Goal: Information Seeking & Learning: Check status

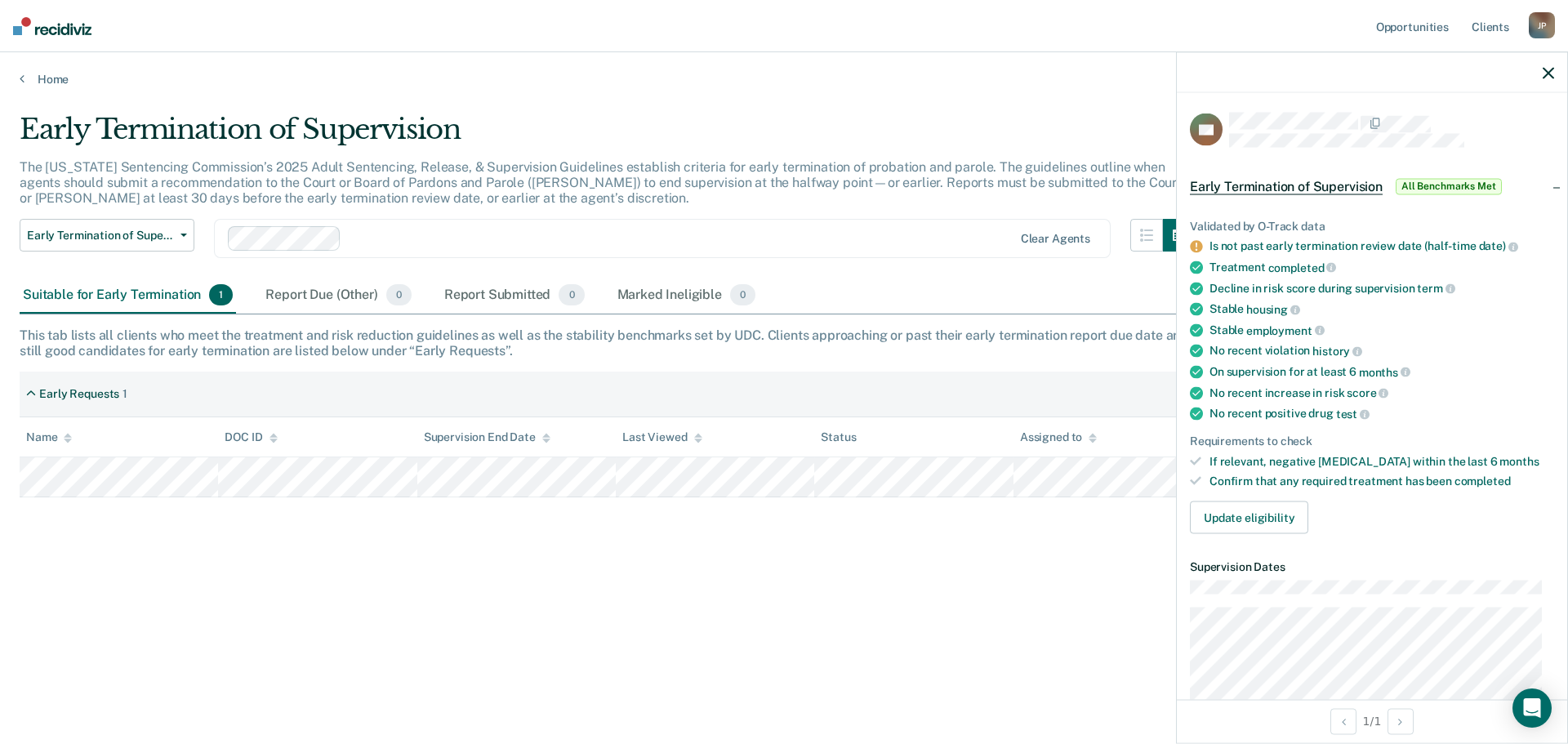
click at [840, 187] on p "The [US_STATE] Sentencing Commission’s 2025 Adult Sentencing, Release, & Superv…" at bounding box center [601, 182] width 1162 height 47
click at [1547, 74] on icon "button" at bounding box center [1548, 73] width 12 height 12
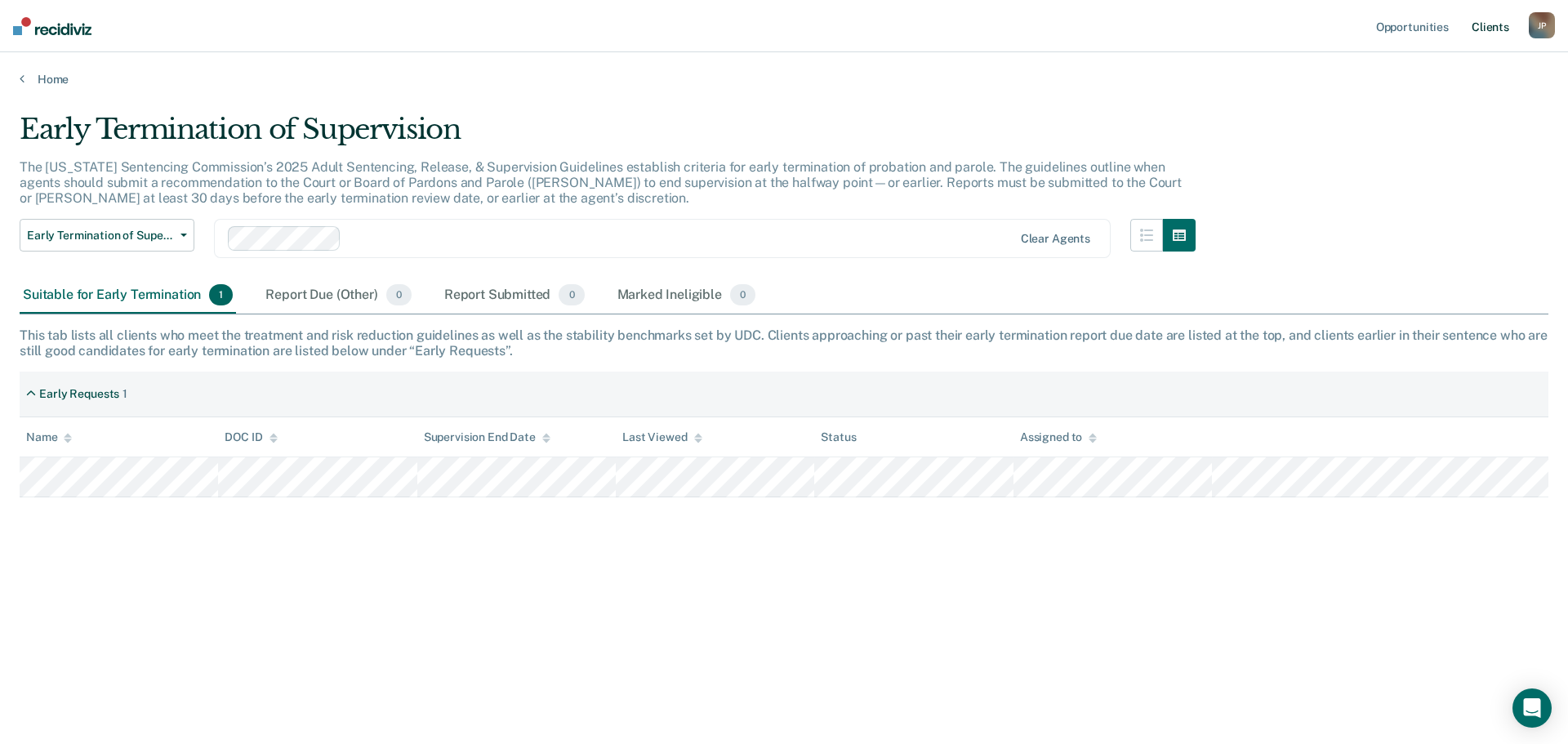
click at [1496, 32] on link "Client s" at bounding box center [1490, 26] width 44 height 53
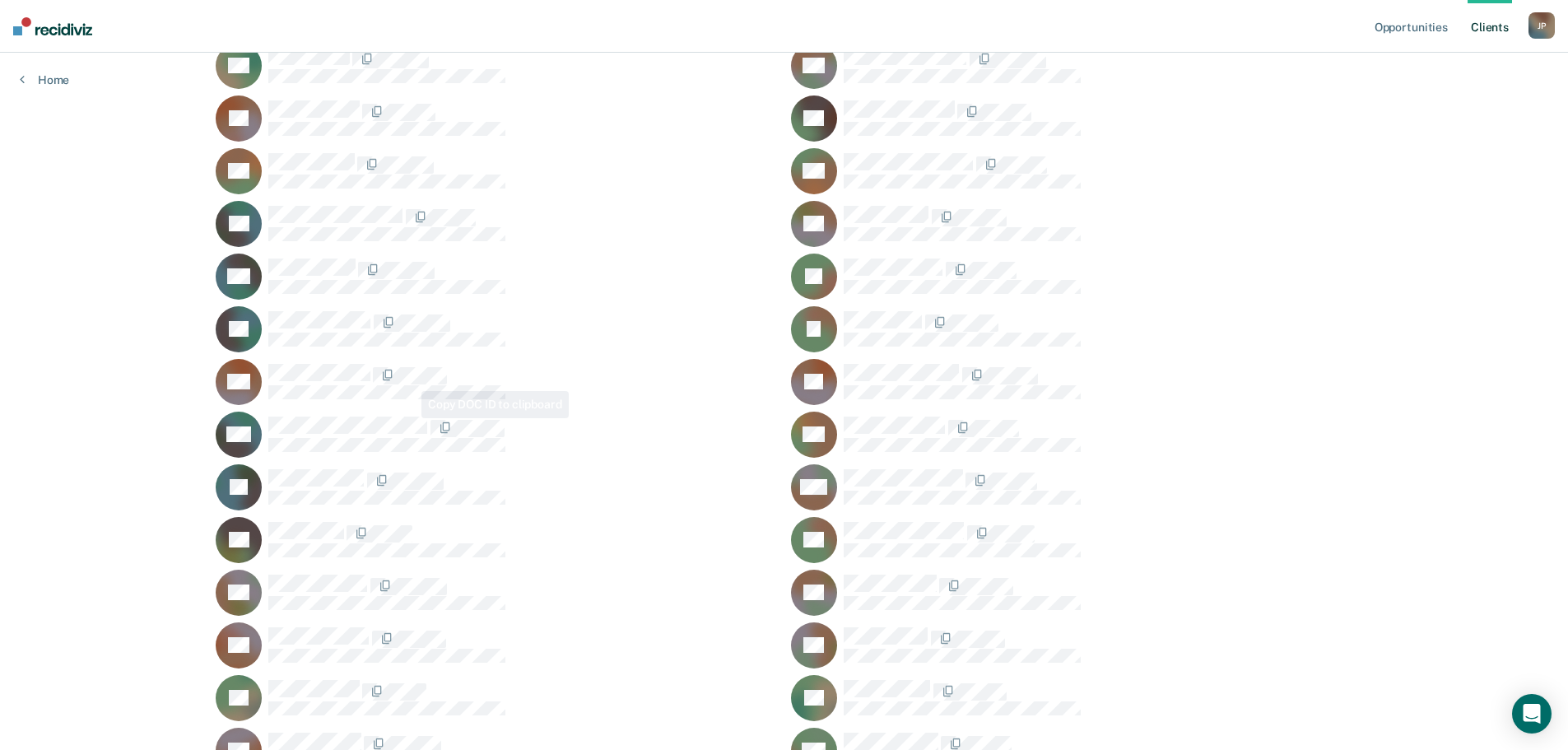
scroll to position [451, 0]
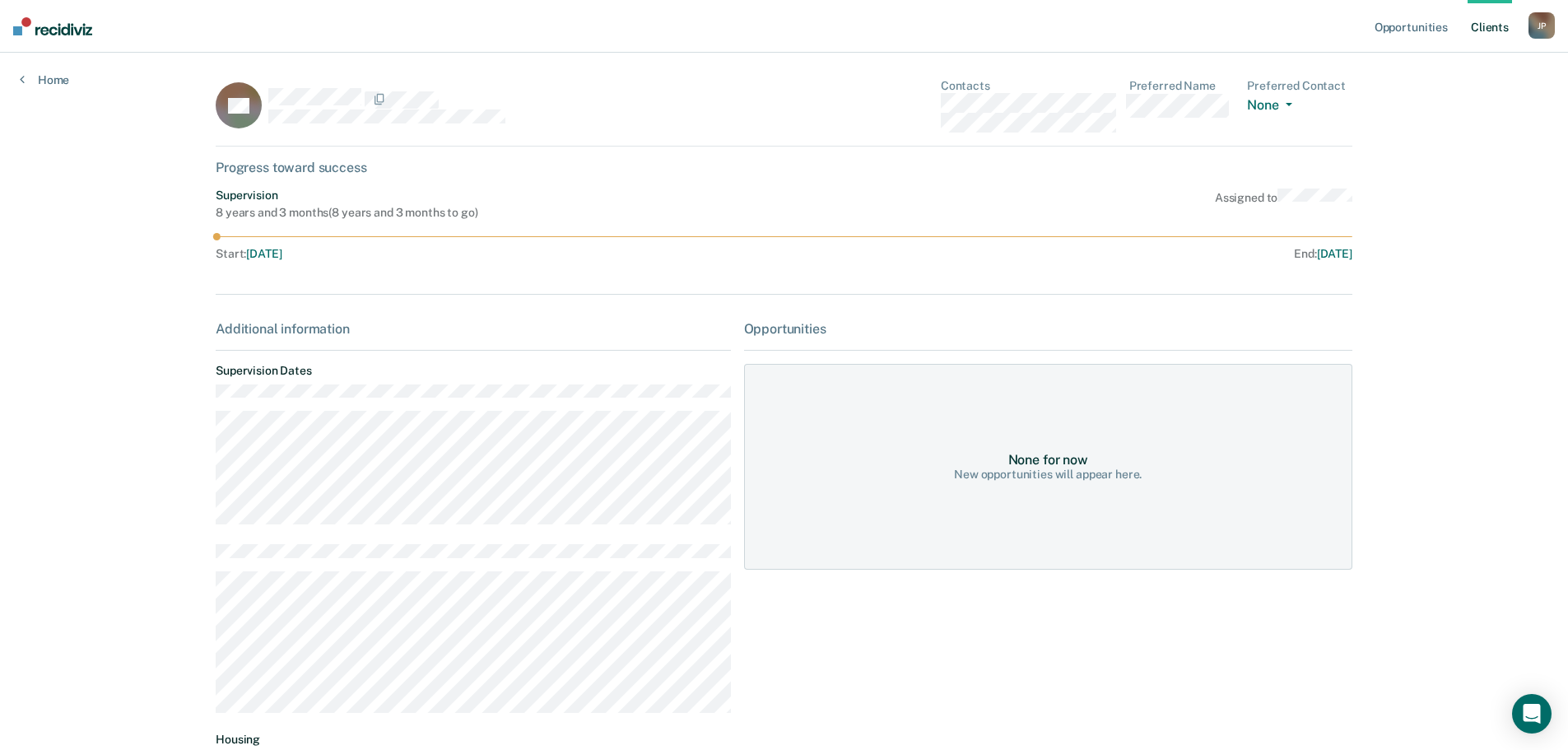
click at [1499, 30] on link "Client s" at bounding box center [1489, 27] width 44 height 53
click at [1497, 26] on link "Client s" at bounding box center [1489, 27] width 44 height 53
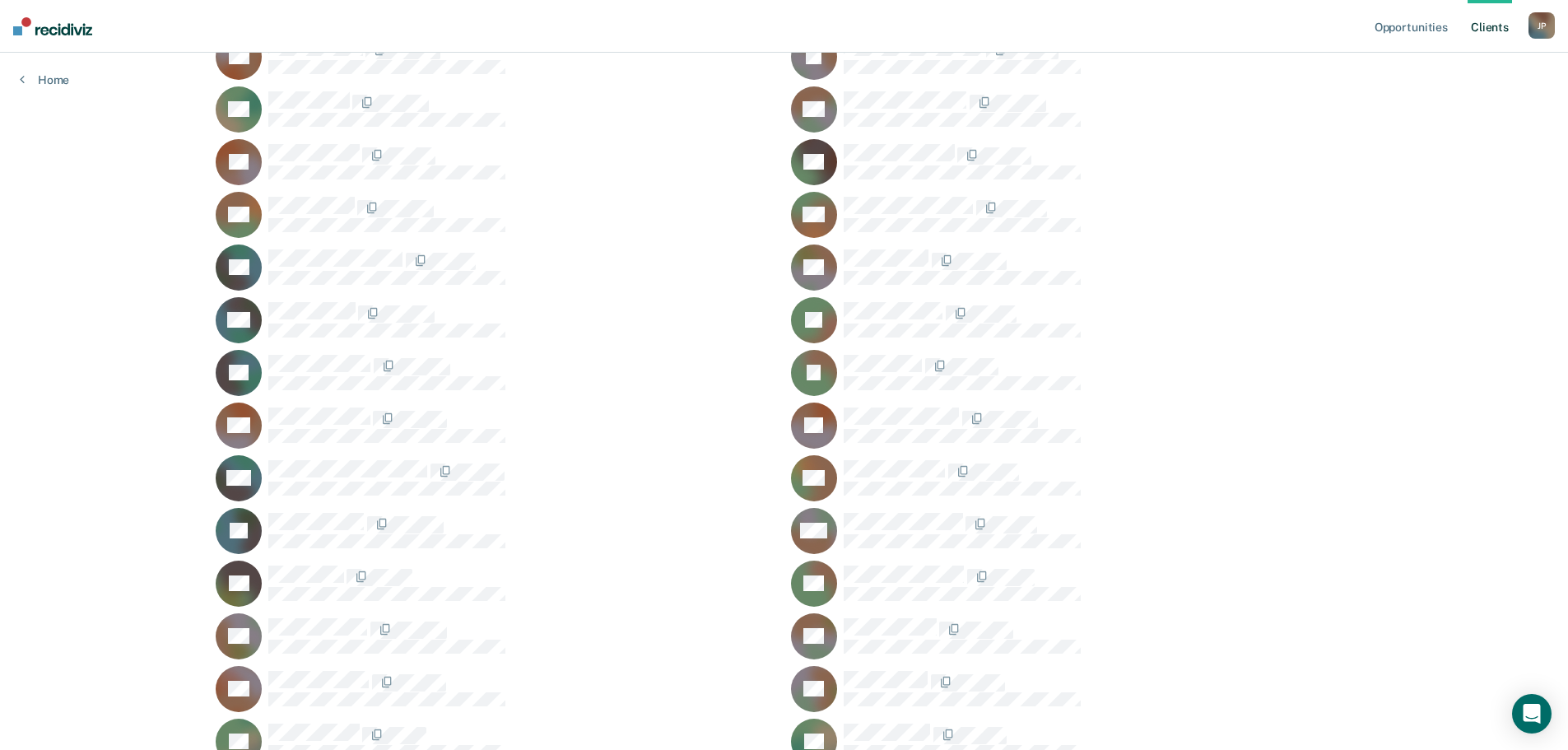
scroll to position [329, 0]
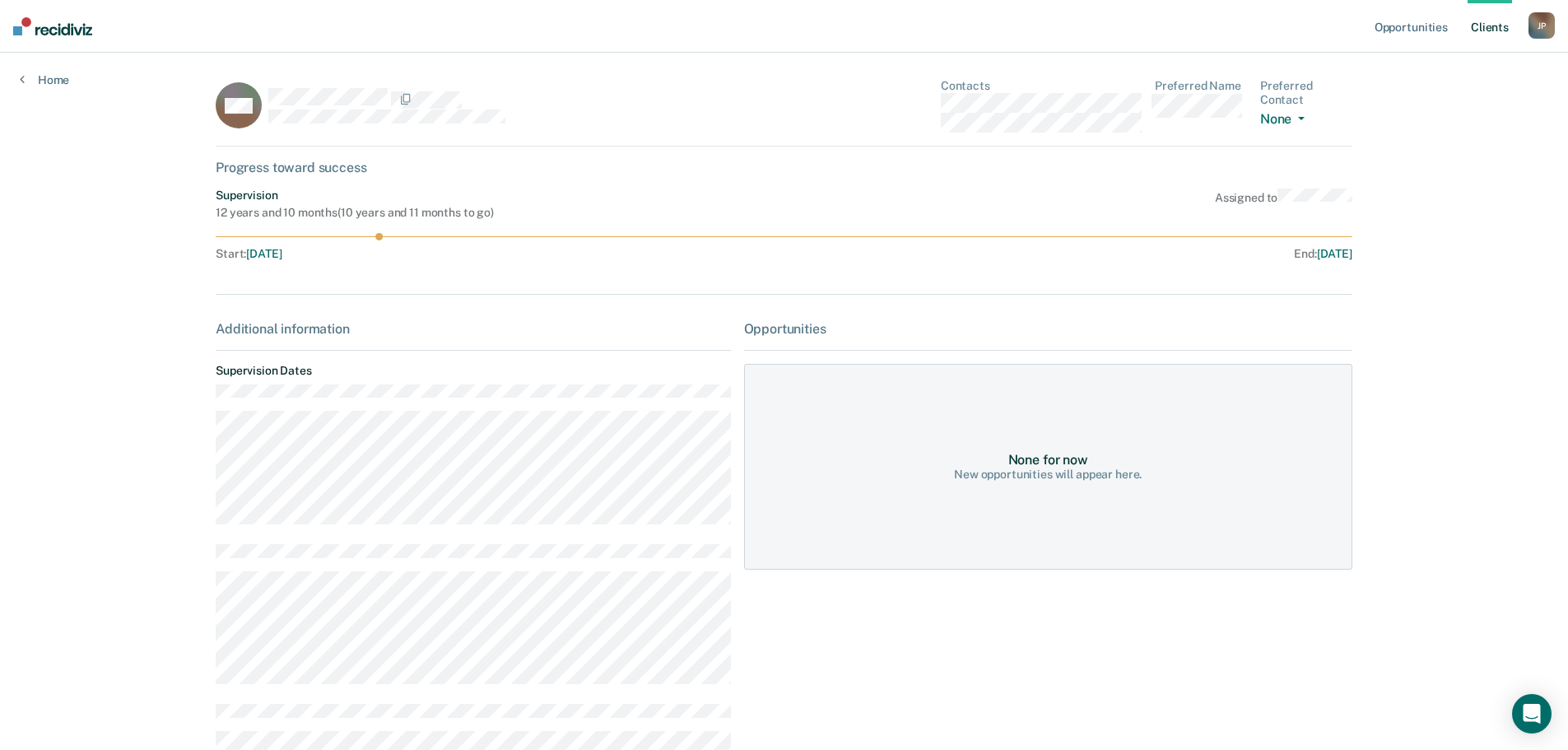
click at [1485, 30] on link "Client s" at bounding box center [1489, 27] width 44 height 53
click at [1486, 27] on link "Client s" at bounding box center [1489, 27] width 44 height 53
click at [1485, 28] on link "Client s" at bounding box center [1489, 27] width 44 height 53
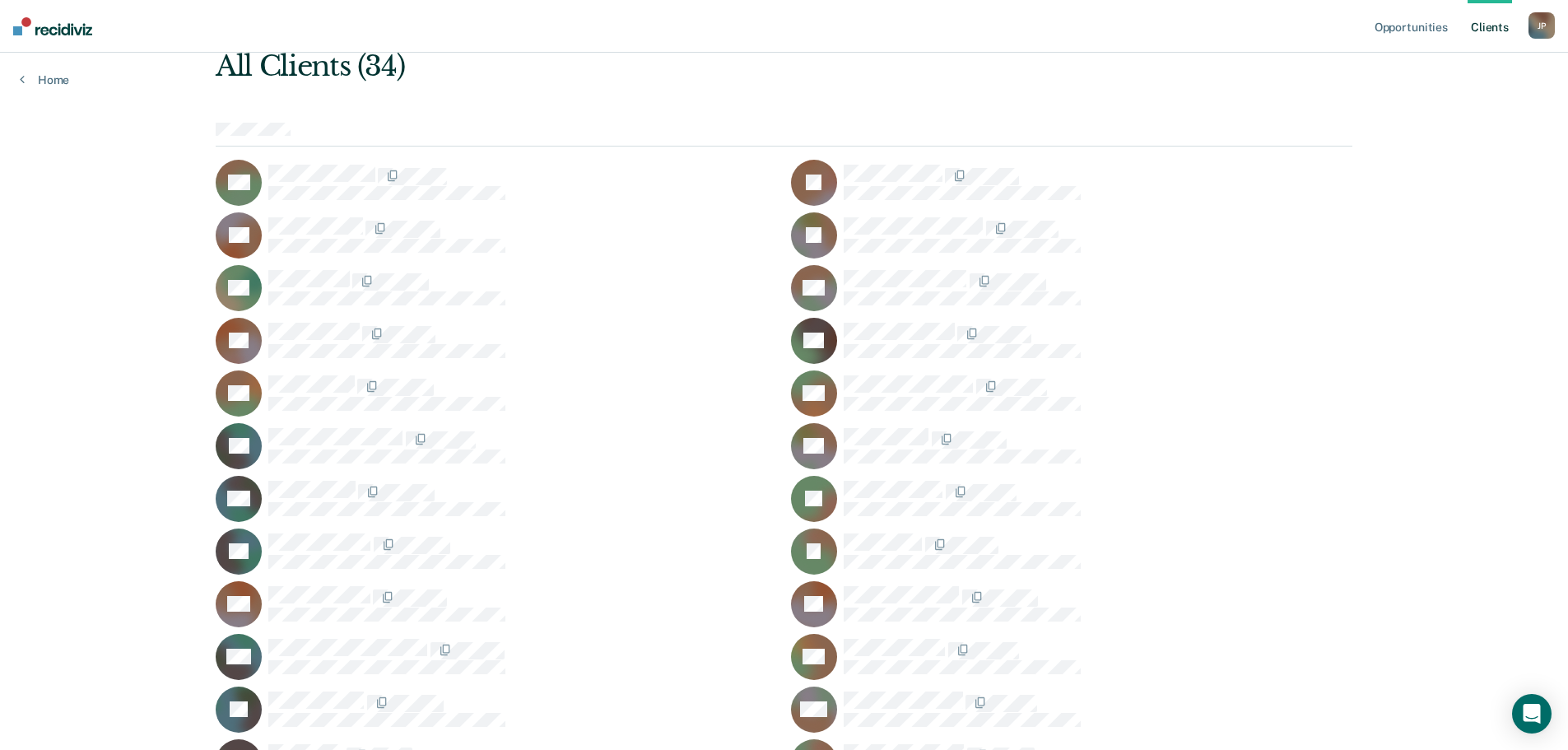
scroll to position [451, 0]
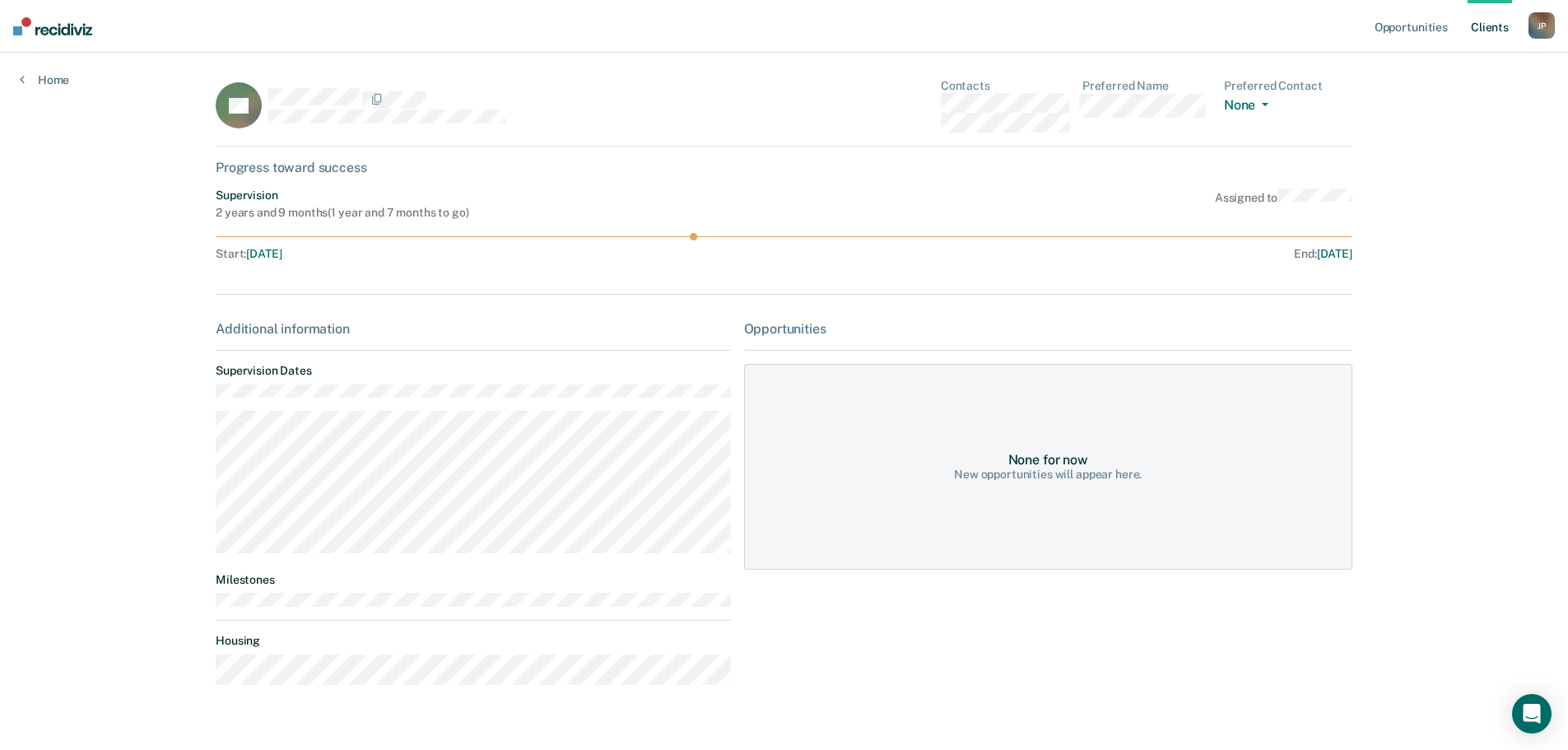
click at [1490, 30] on link "Client s" at bounding box center [1489, 27] width 44 height 53
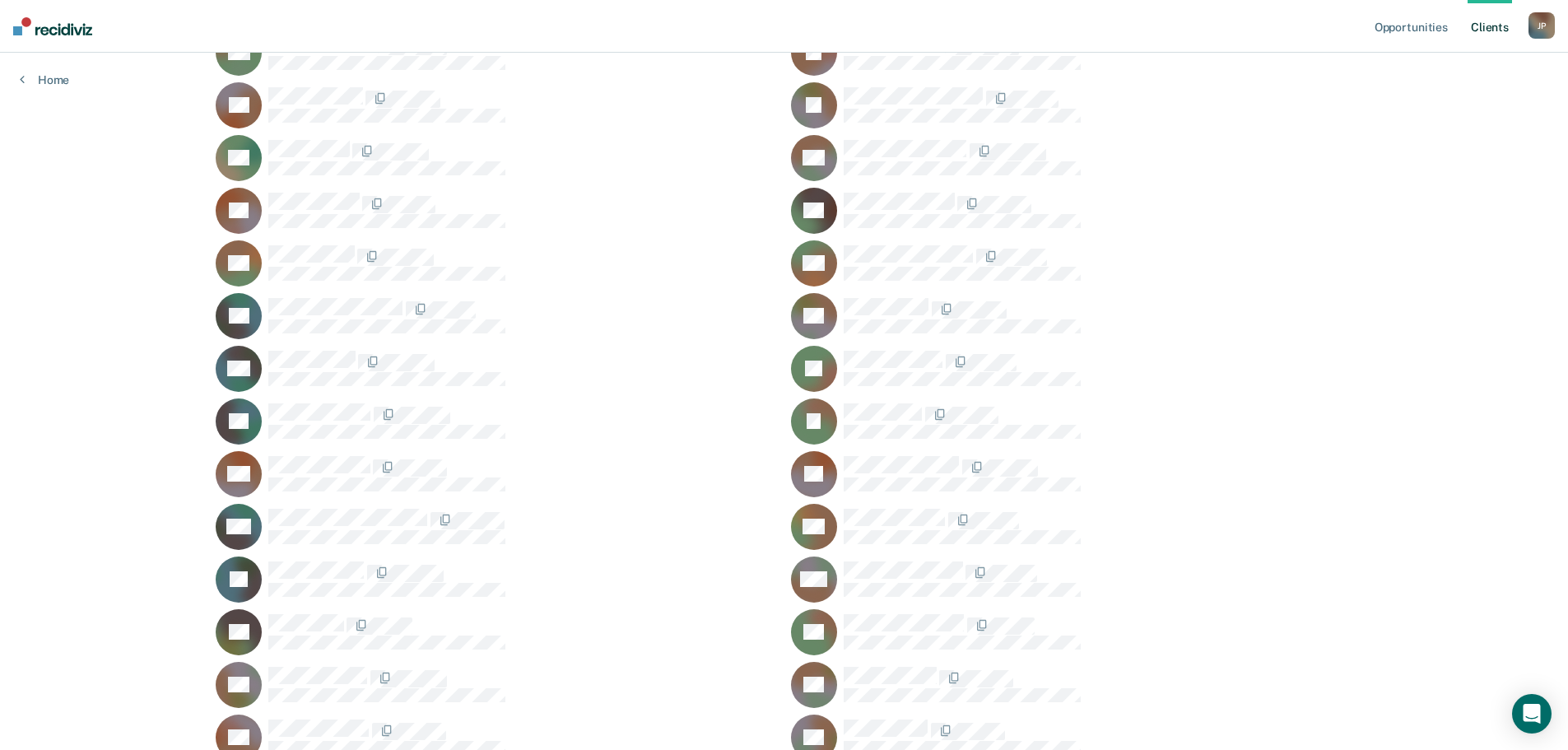
scroll to position [247, 0]
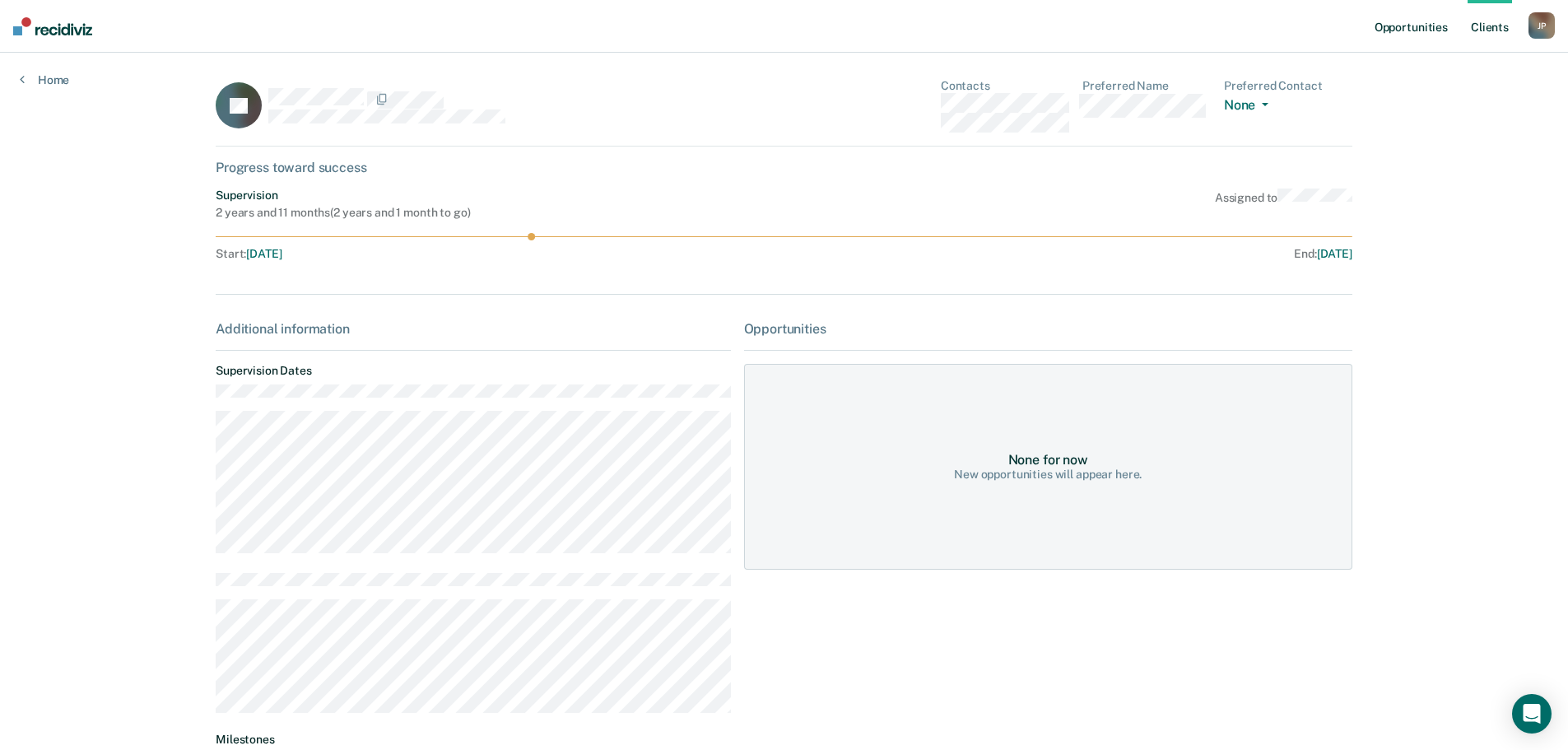
click at [1410, 29] on link "Opportunities" at bounding box center [1411, 27] width 80 height 53
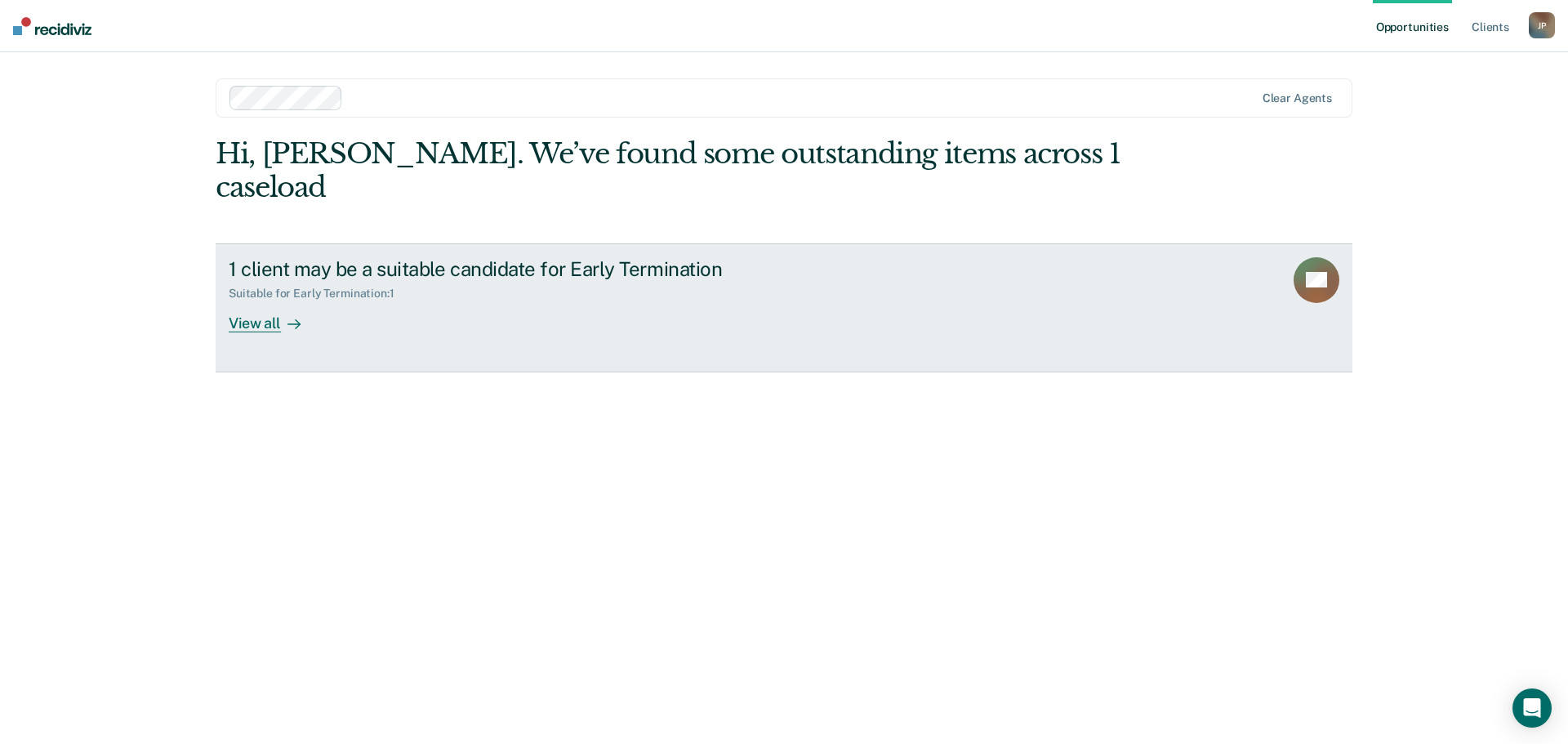
click at [1239, 269] on link "1 client may be a suitable candidate for Early Termination Suitable for Early T…" at bounding box center [784, 308] width 1137 height 129
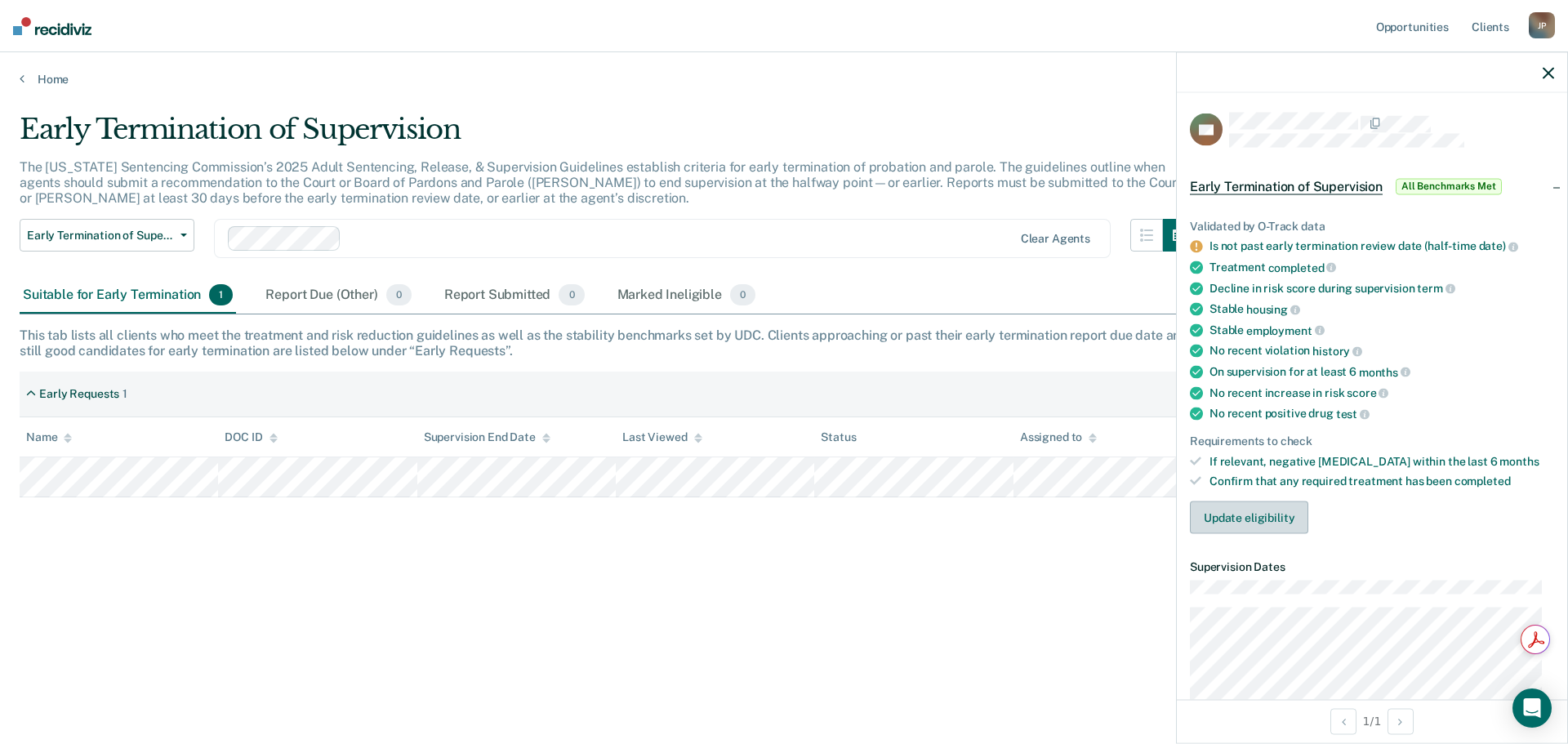
click at [1257, 512] on button "Update eligibility" at bounding box center [1248, 517] width 118 height 32
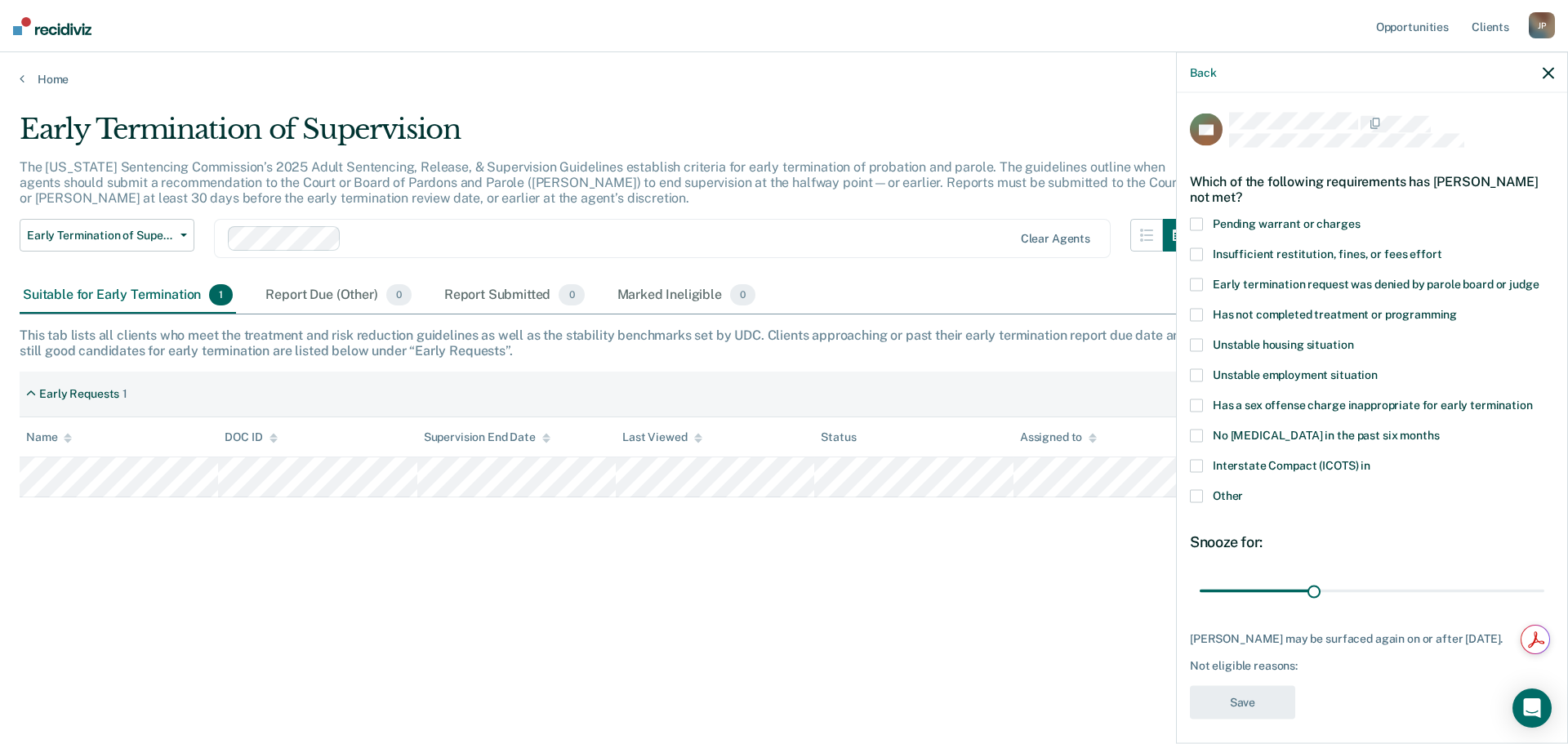
click at [1198, 371] on span at bounding box center [1196, 374] width 13 height 13
click at [1378, 369] on input "Unstable employment situation" at bounding box center [1378, 369] width 0 height 0
click at [1259, 719] on button "Save" at bounding box center [1242, 702] width 105 height 33
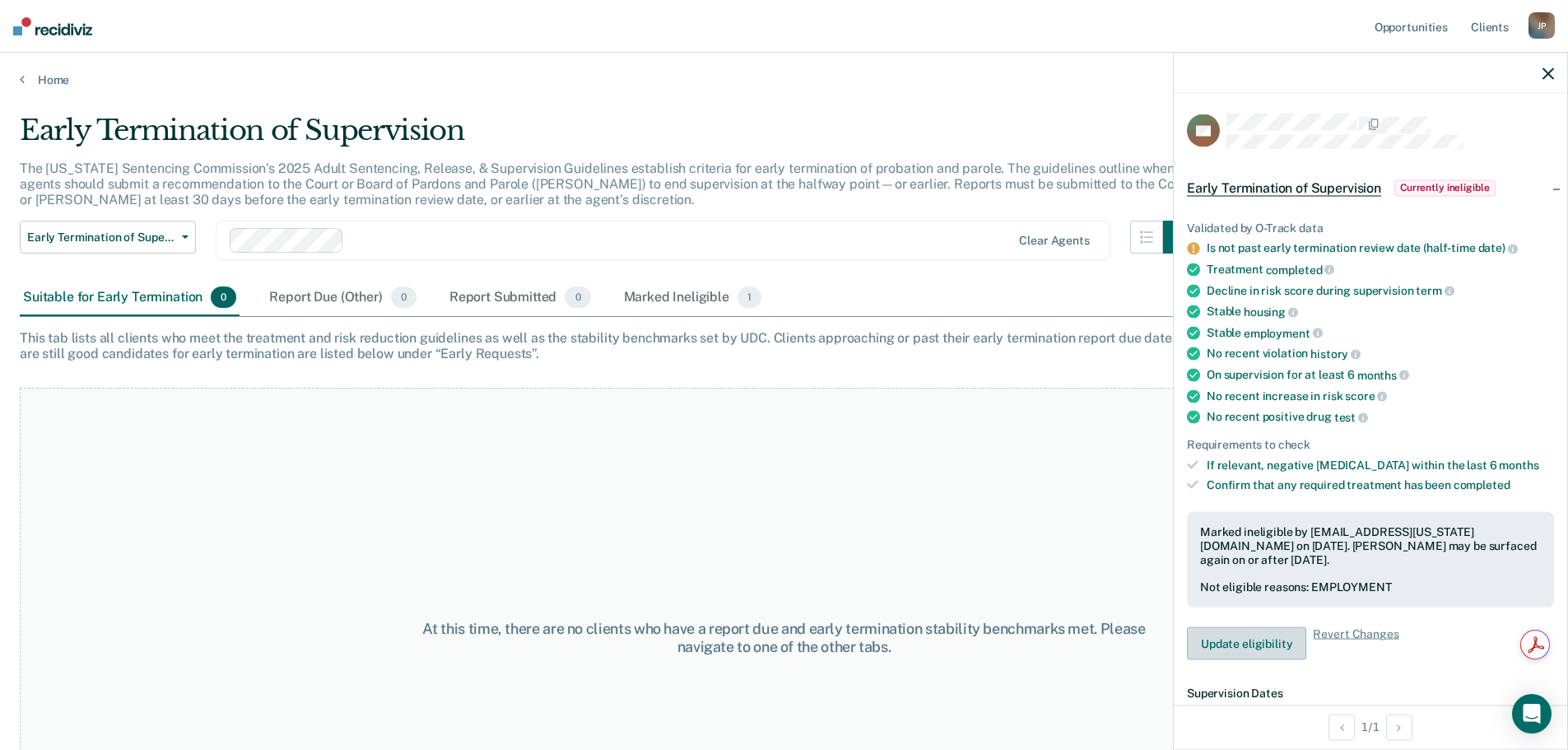
click at [1249, 644] on button "Update eligibility" at bounding box center [1247, 643] width 119 height 32
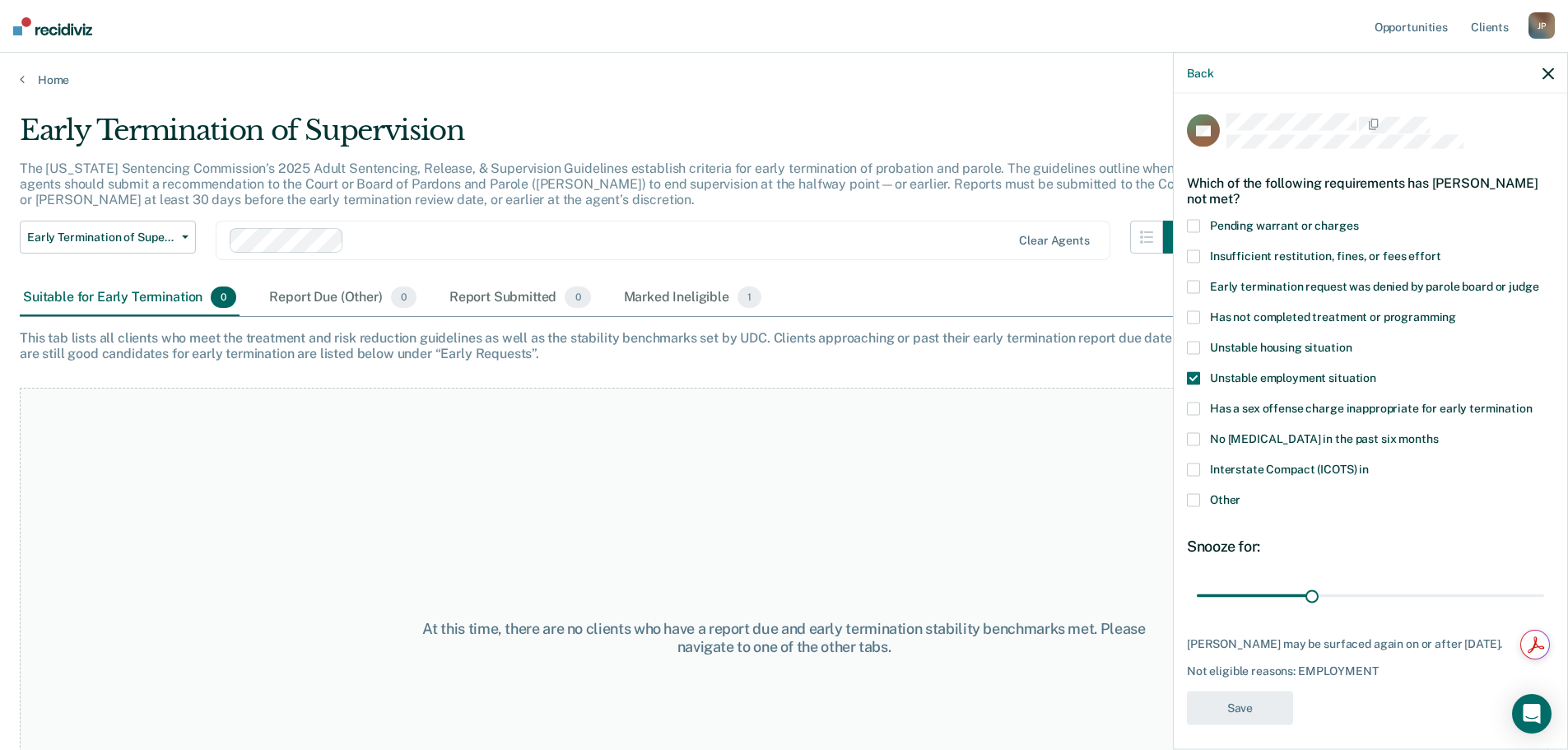
scroll to position [21, 0]
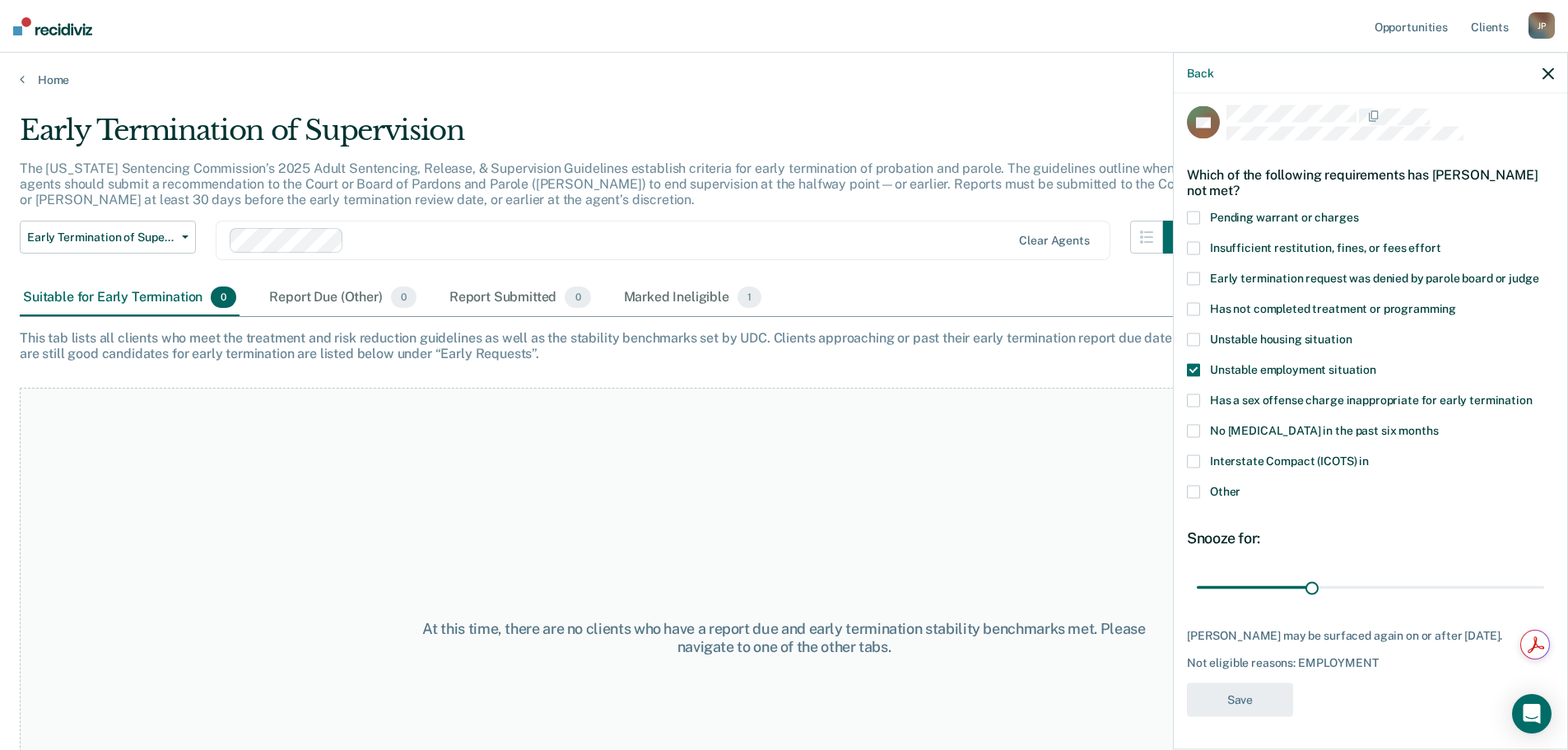
click at [975, 527] on div "At this time, there are no clients who have a report due and early termination …" at bounding box center [784, 637] width 1529 height 499
click at [1552, 71] on icon "button" at bounding box center [1548, 74] width 12 height 12
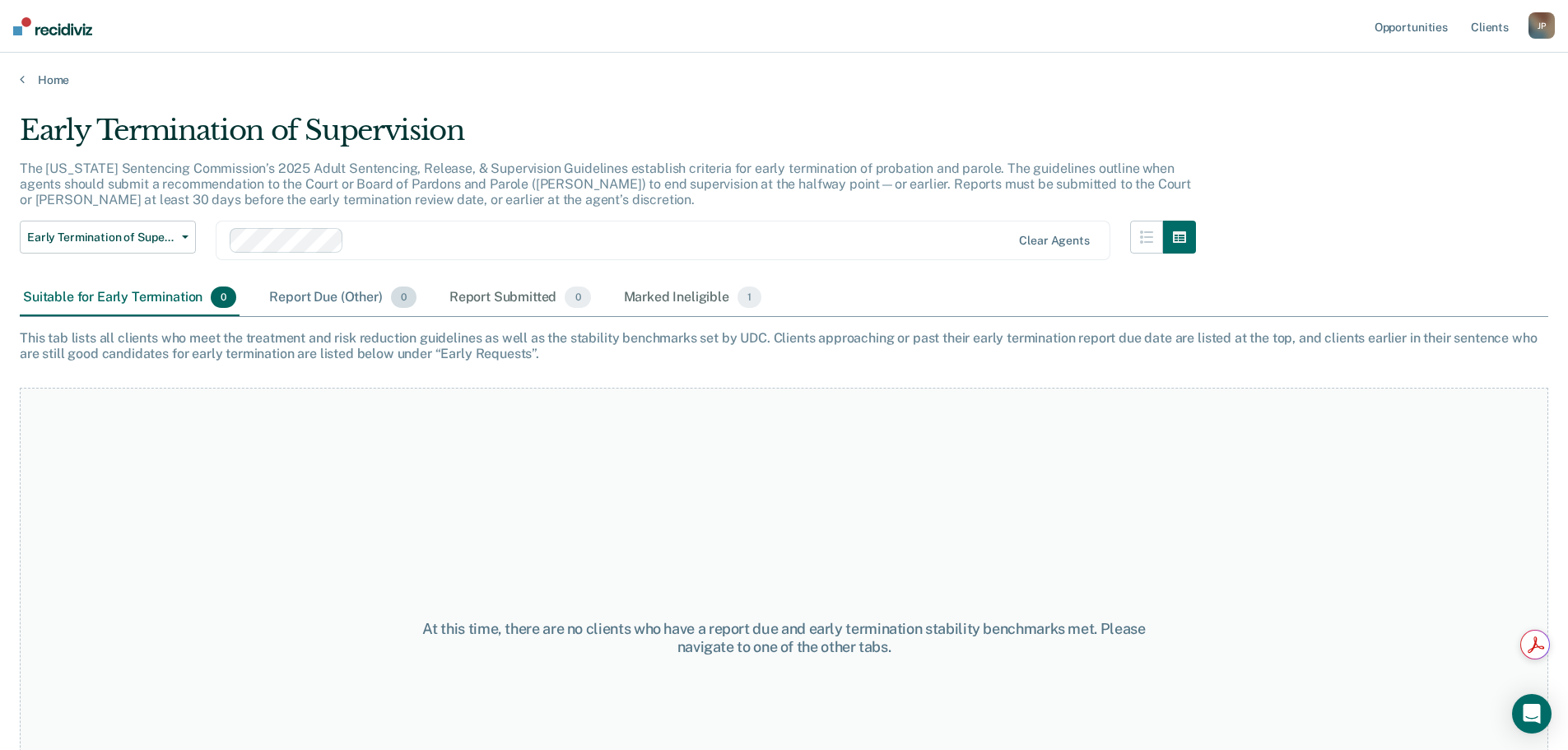
click at [331, 304] on div "Report Due (Other) 0" at bounding box center [343, 298] width 153 height 36
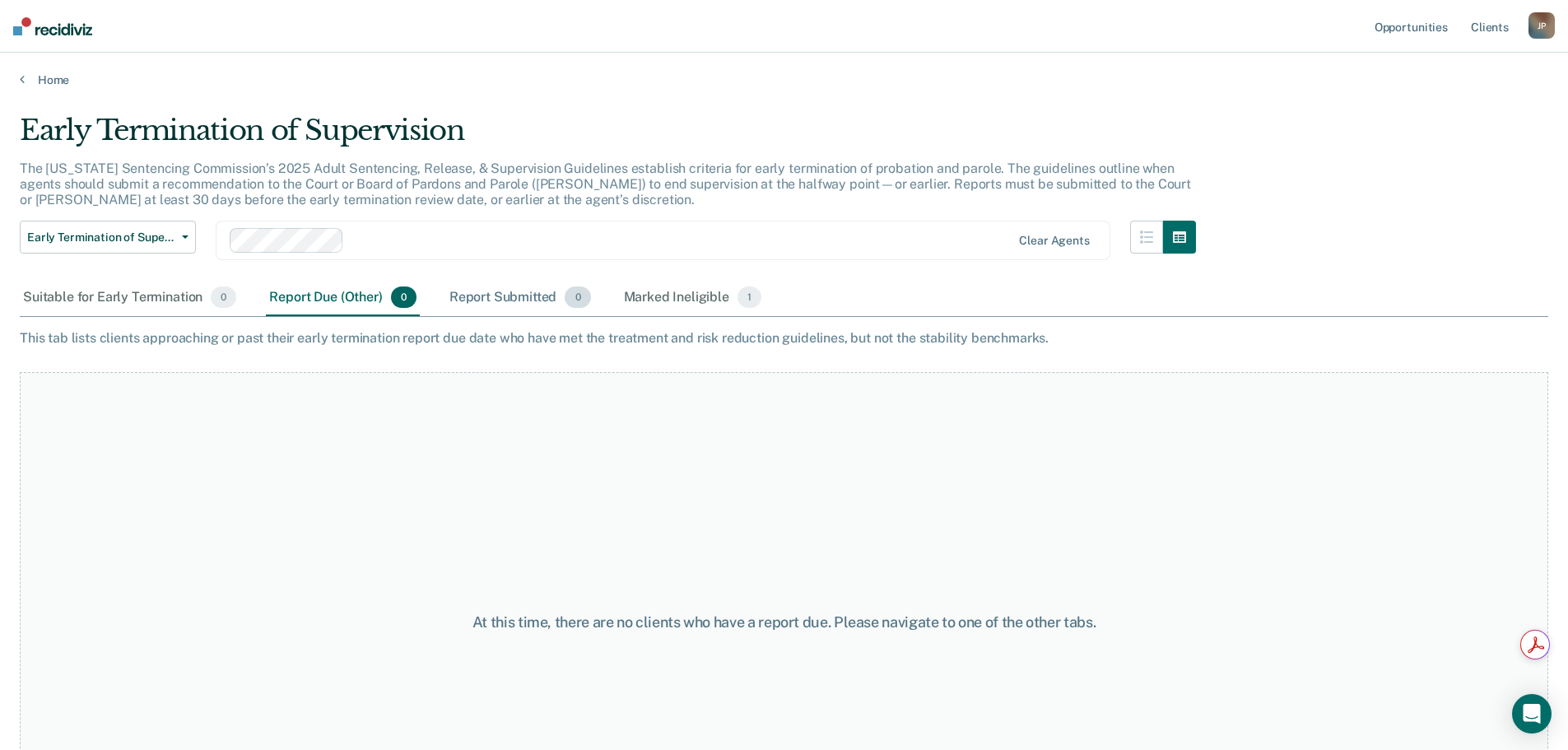
click at [509, 294] on div "Report Submitted 0" at bounding box center [520, 298] width 148 height 36
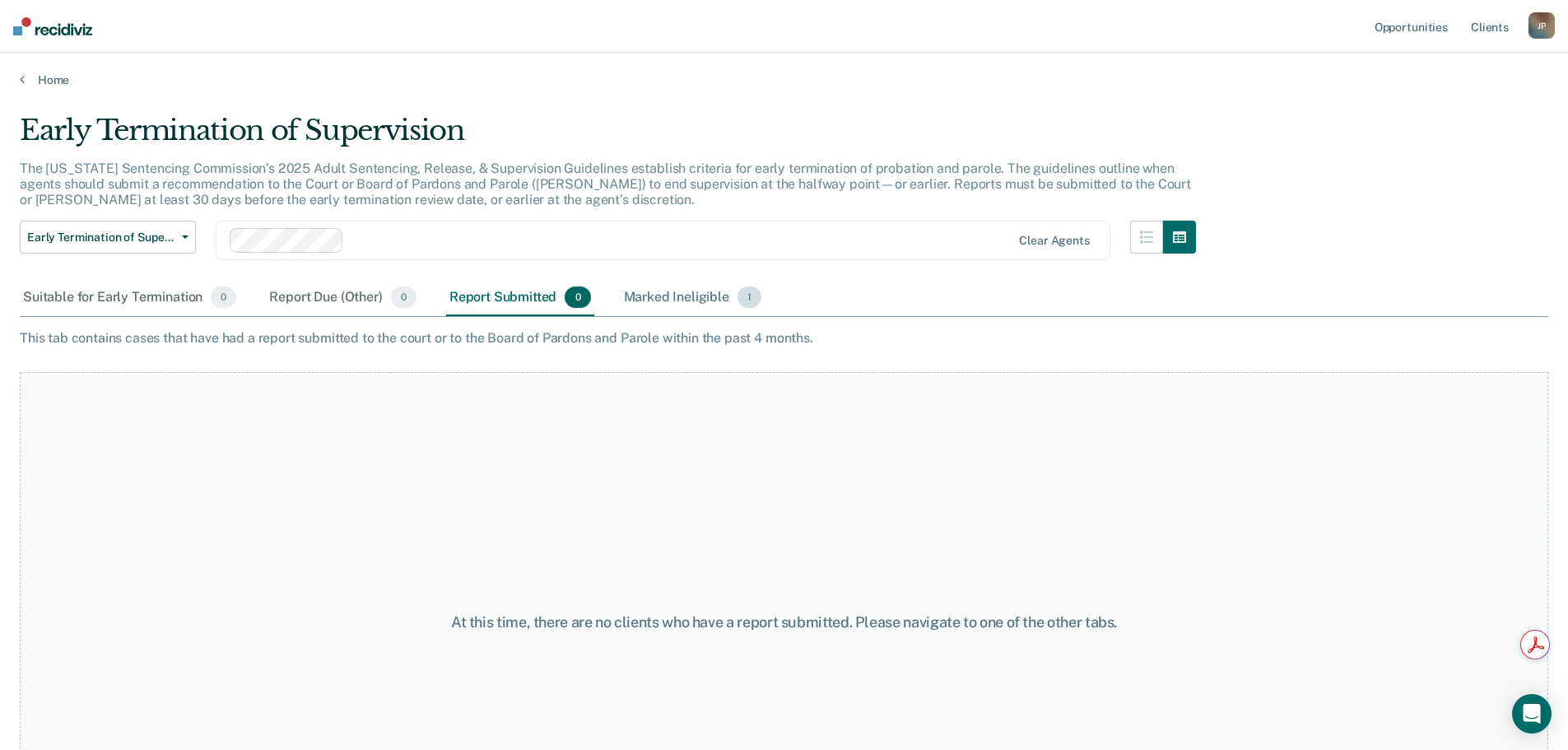
click at [639, 302] on div "Marked Ineligible 1" at bounding box center [692, 298] width 145 height 36
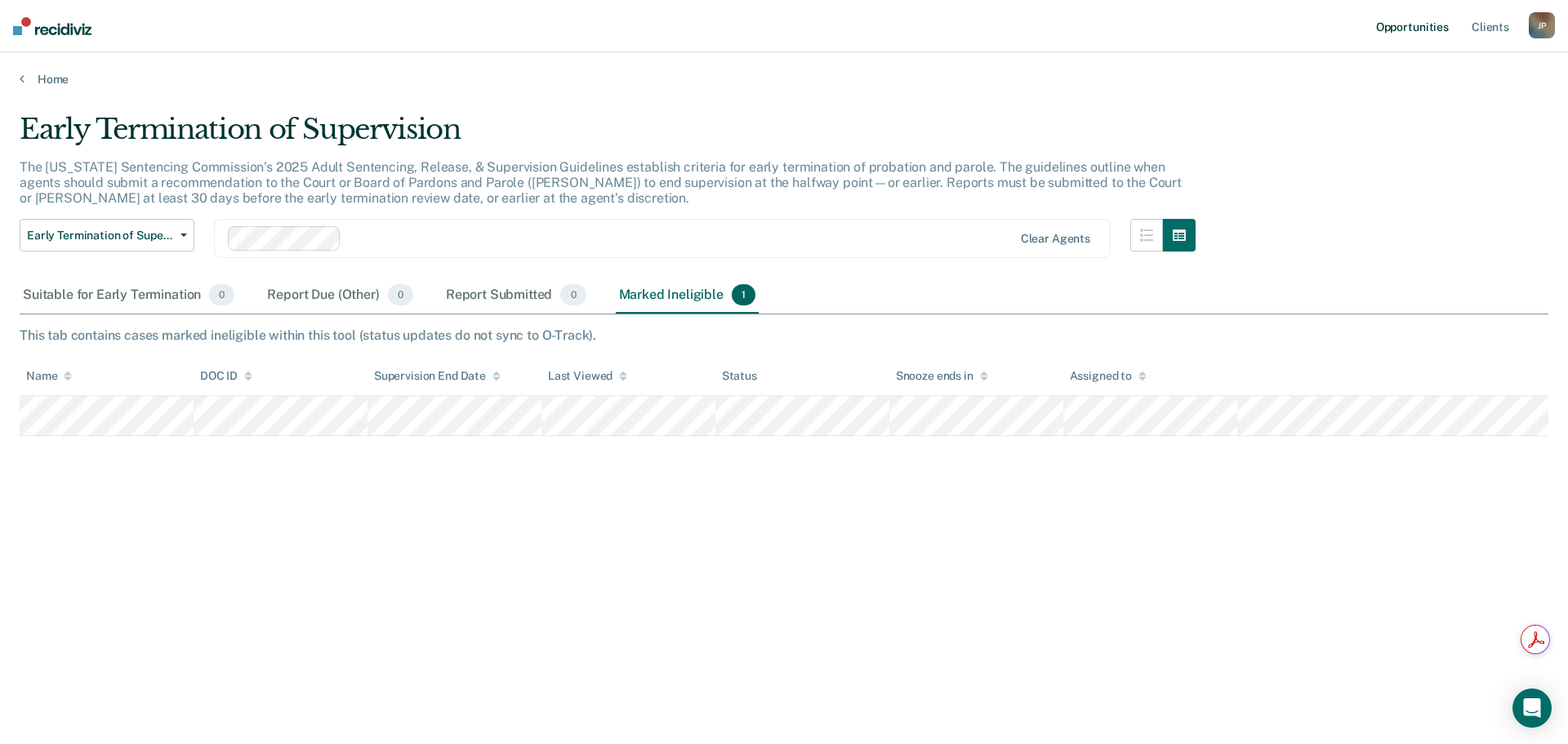
click at [1404, 36] on link "Opportunities" at bounding box center [1412, 26] width 79 height 53
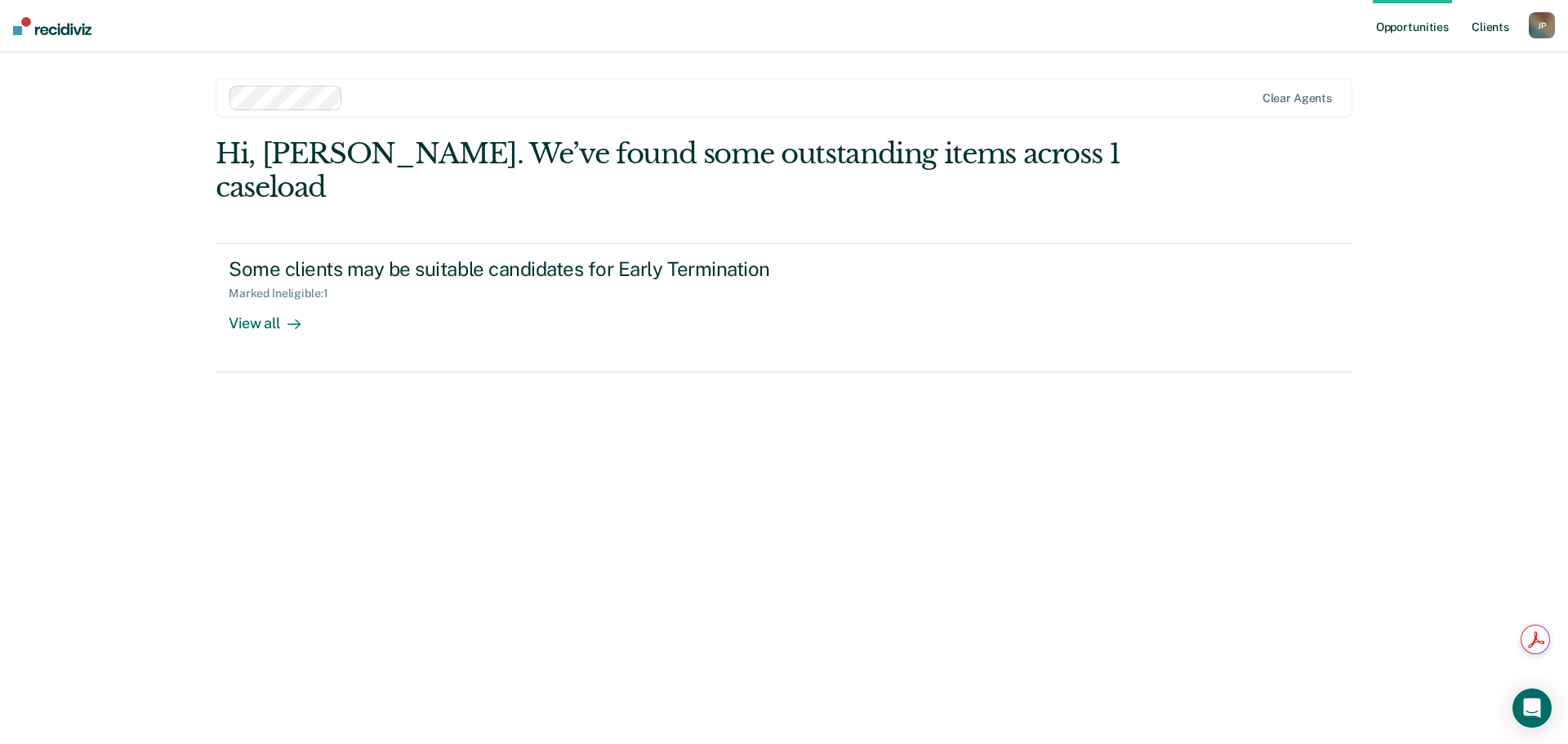
click at [1488, 23] on link "Client s" at bounding box center [1490, 26] width 44 height 53
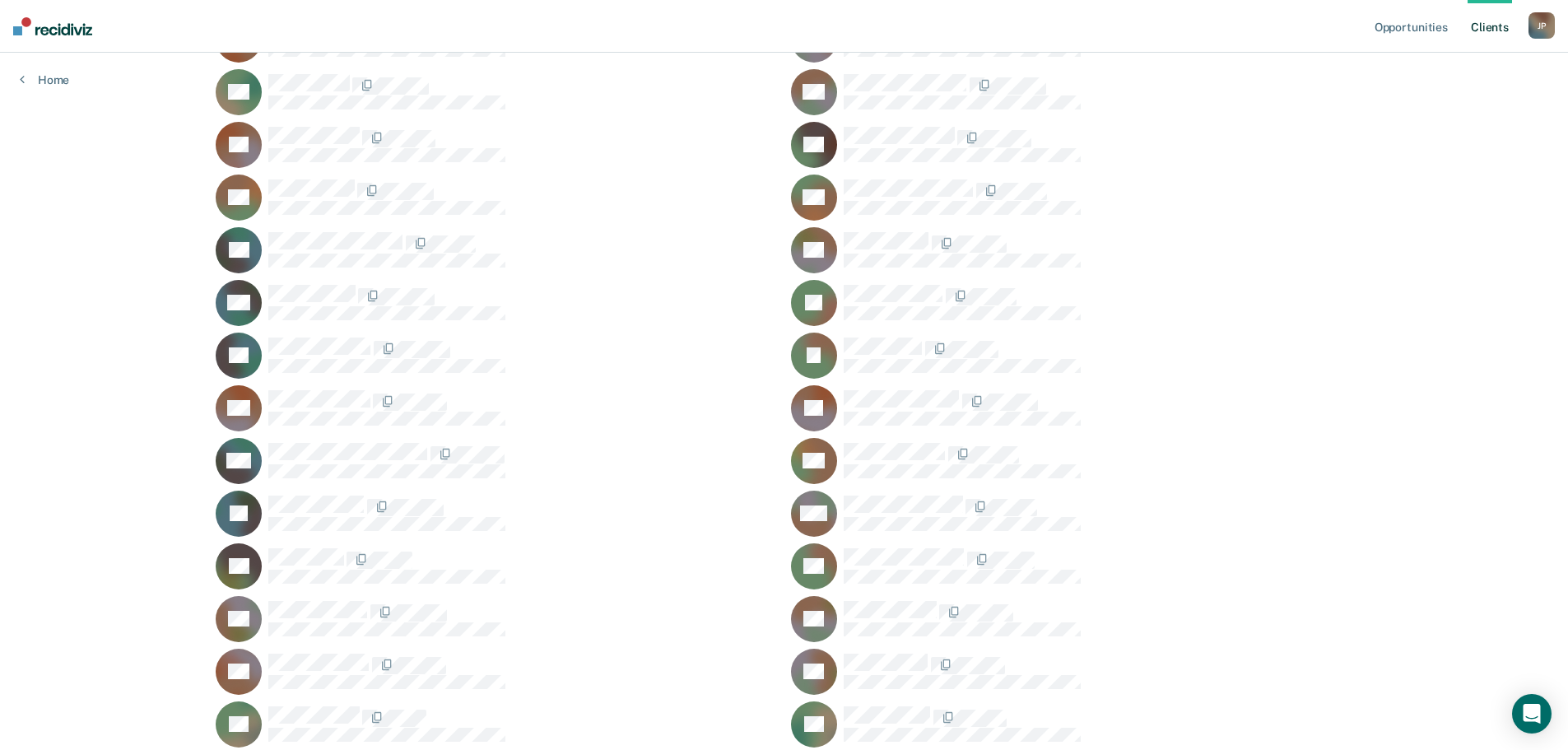
scroll to position [122, 0]
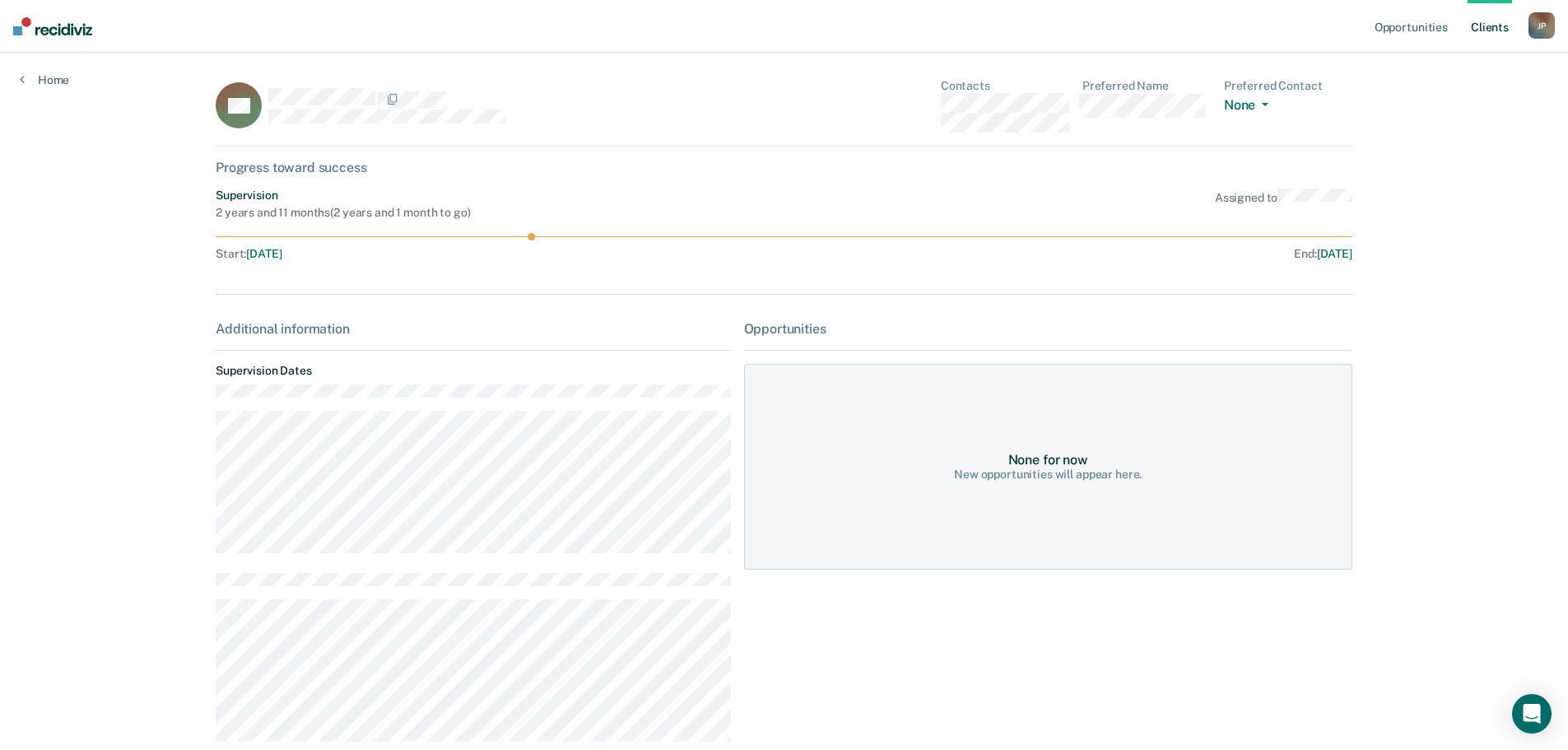
click at [1492, 28] on link "Client s" at bounding box center [1489, 27] width 44 height 53
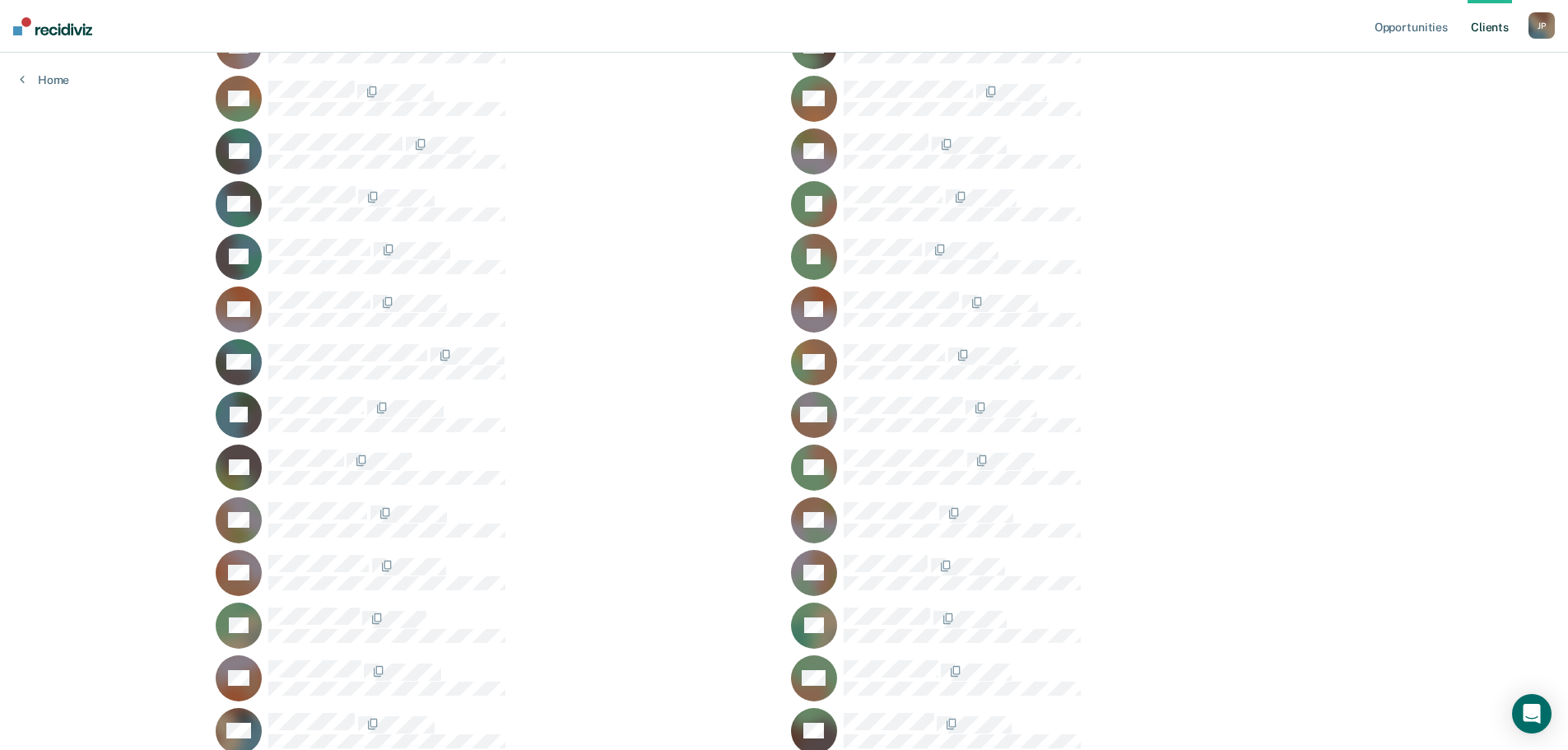
scroll to position [451, 0]
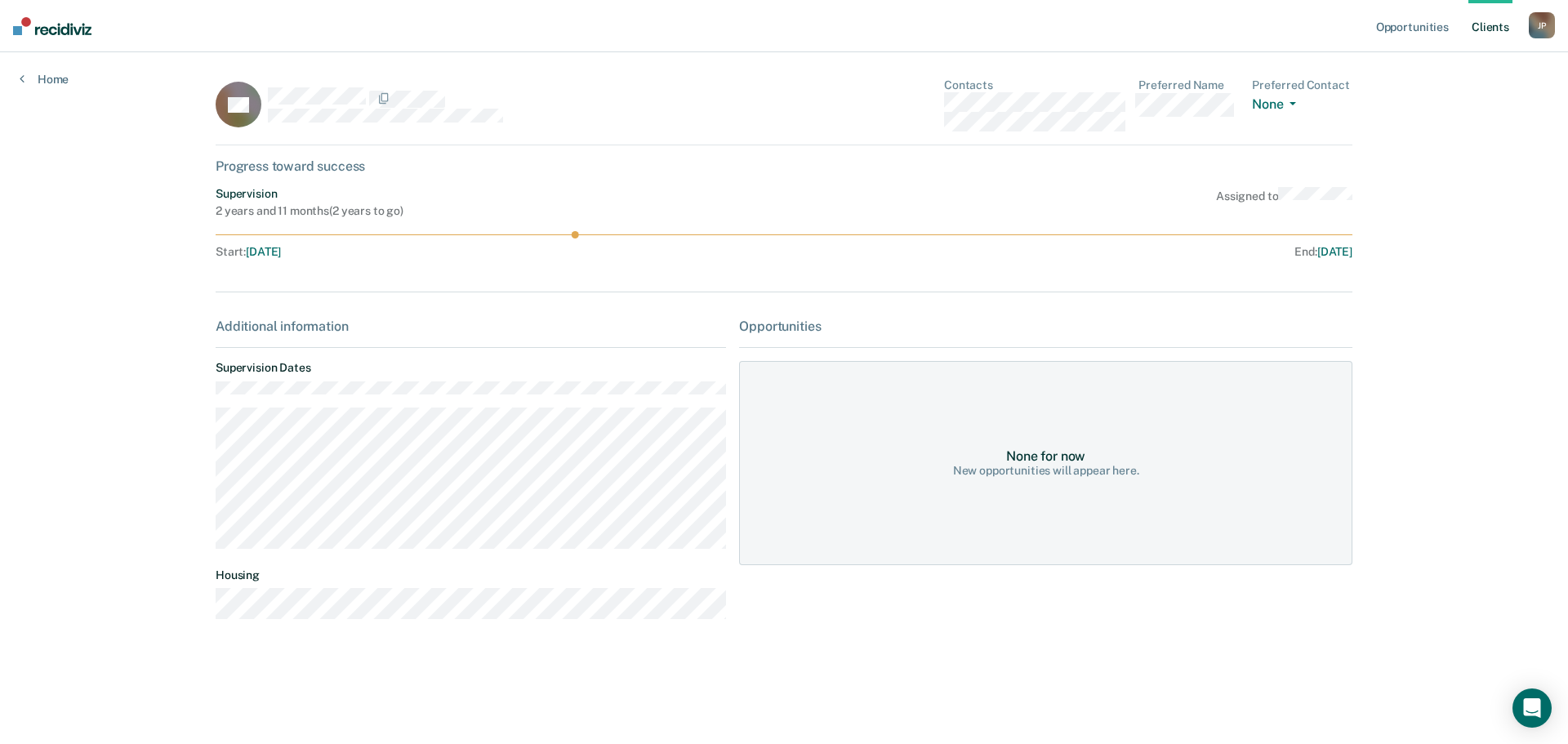
click at [1481, 38] on link "Client s" at bounding box center [1490, 26] width 44 height 53
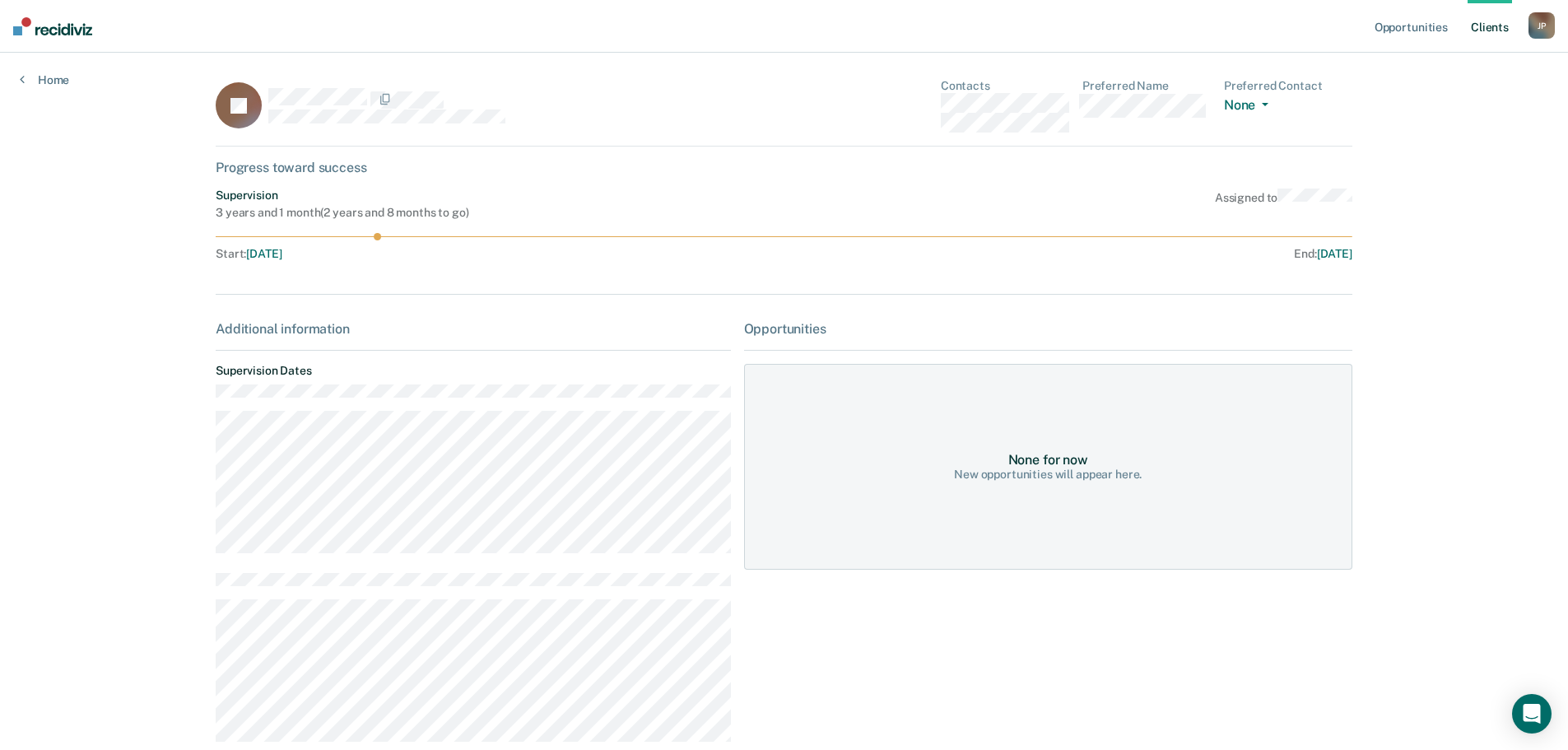
click at [1482, 30] on link "Client s" at bounding box center [1489, 27] width 44 height 53
click at [1482, 33] on link "Client s" at bounding box center [1489, 27] width 44 height 53
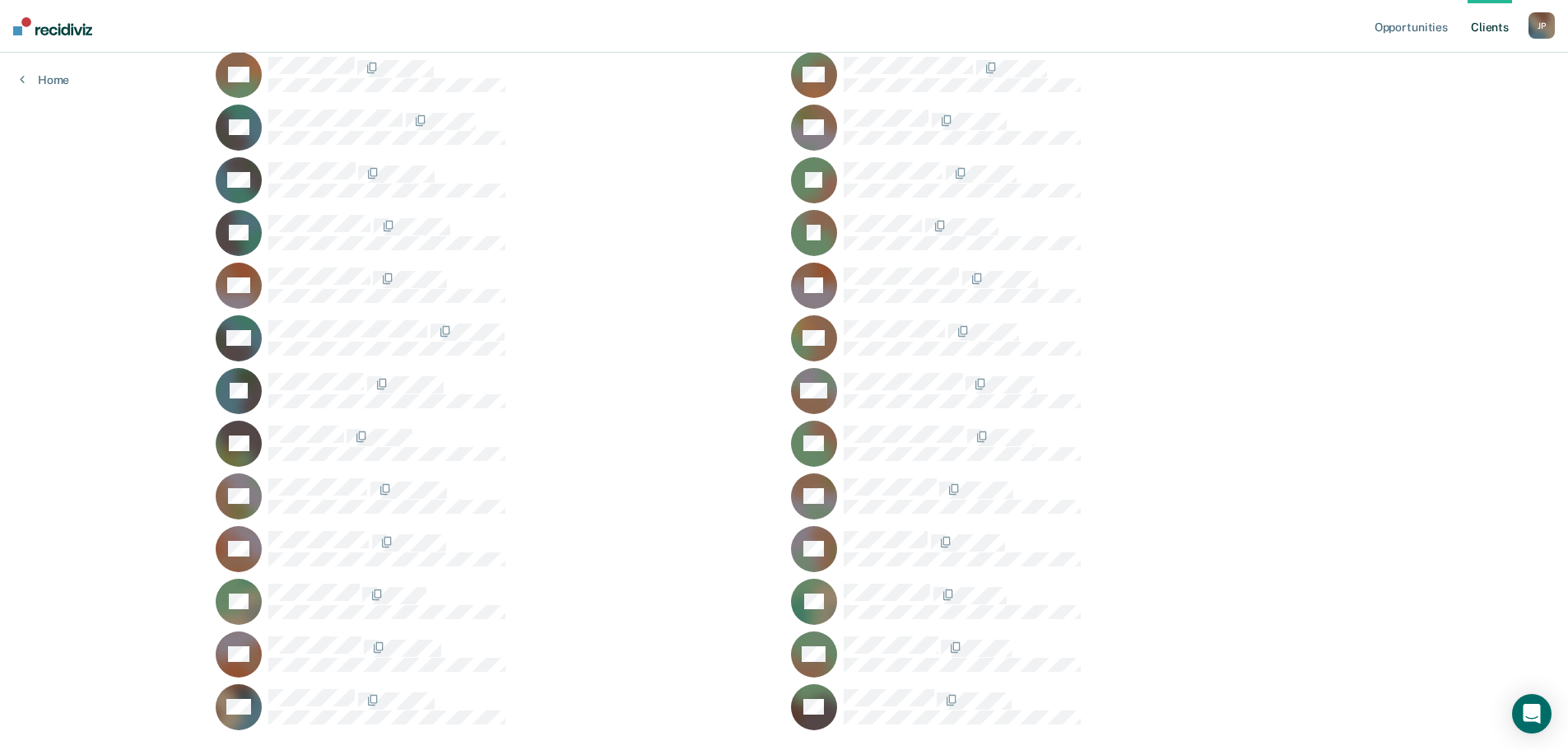
scroll to position [412, 0]
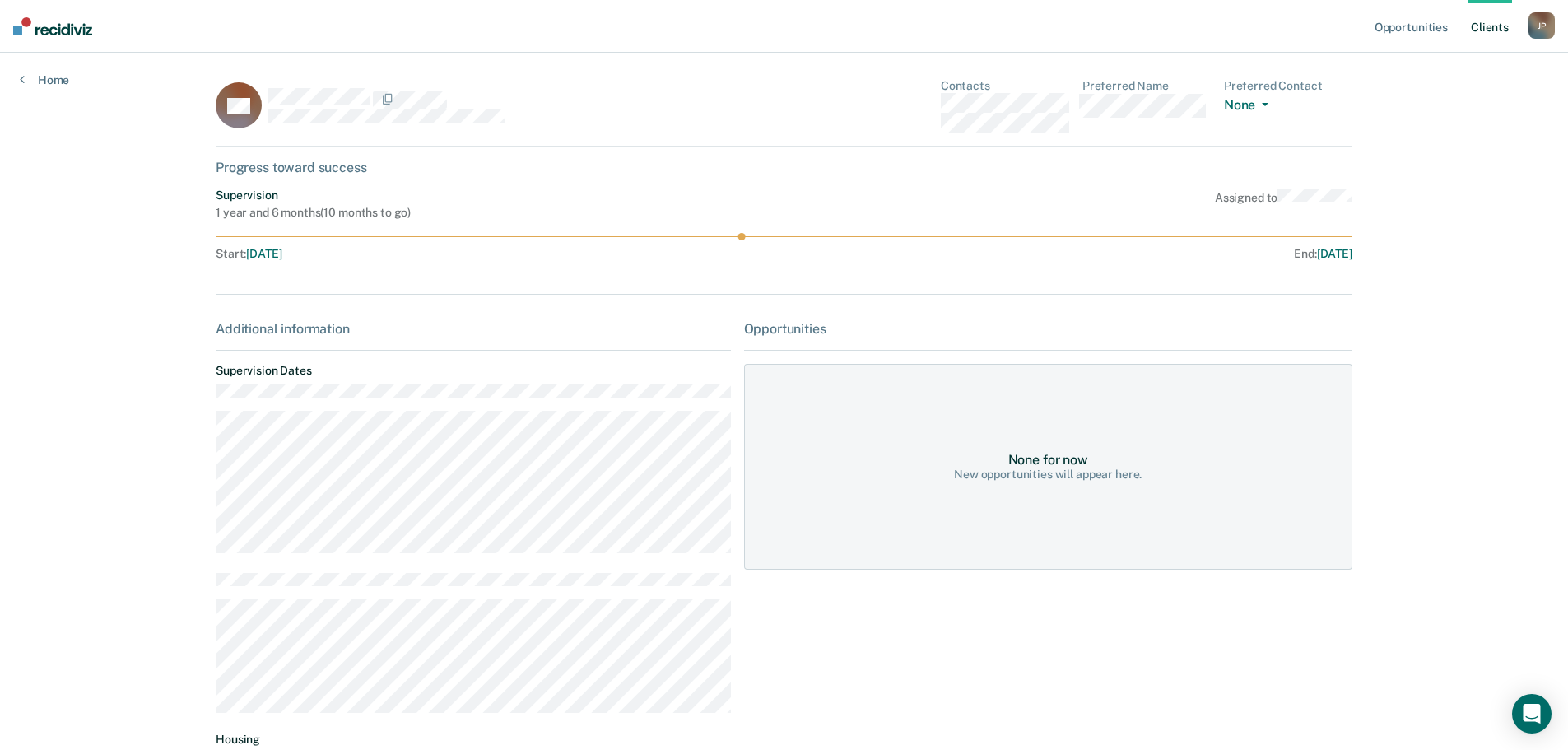
click at [1497, 28] on link "Client s" at bounding box center [1489, 27] width 44 height 53
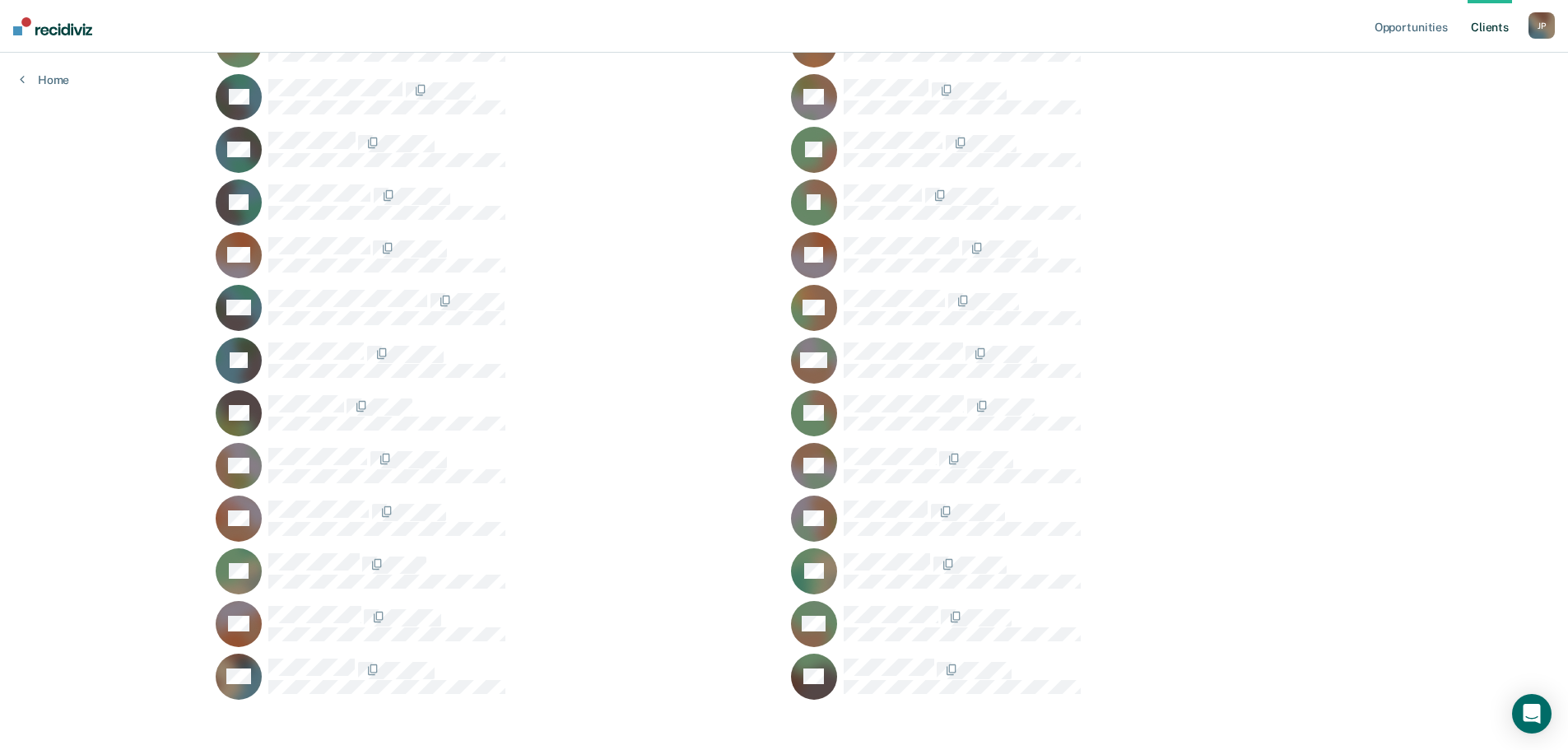
scroll to position [451, 0]
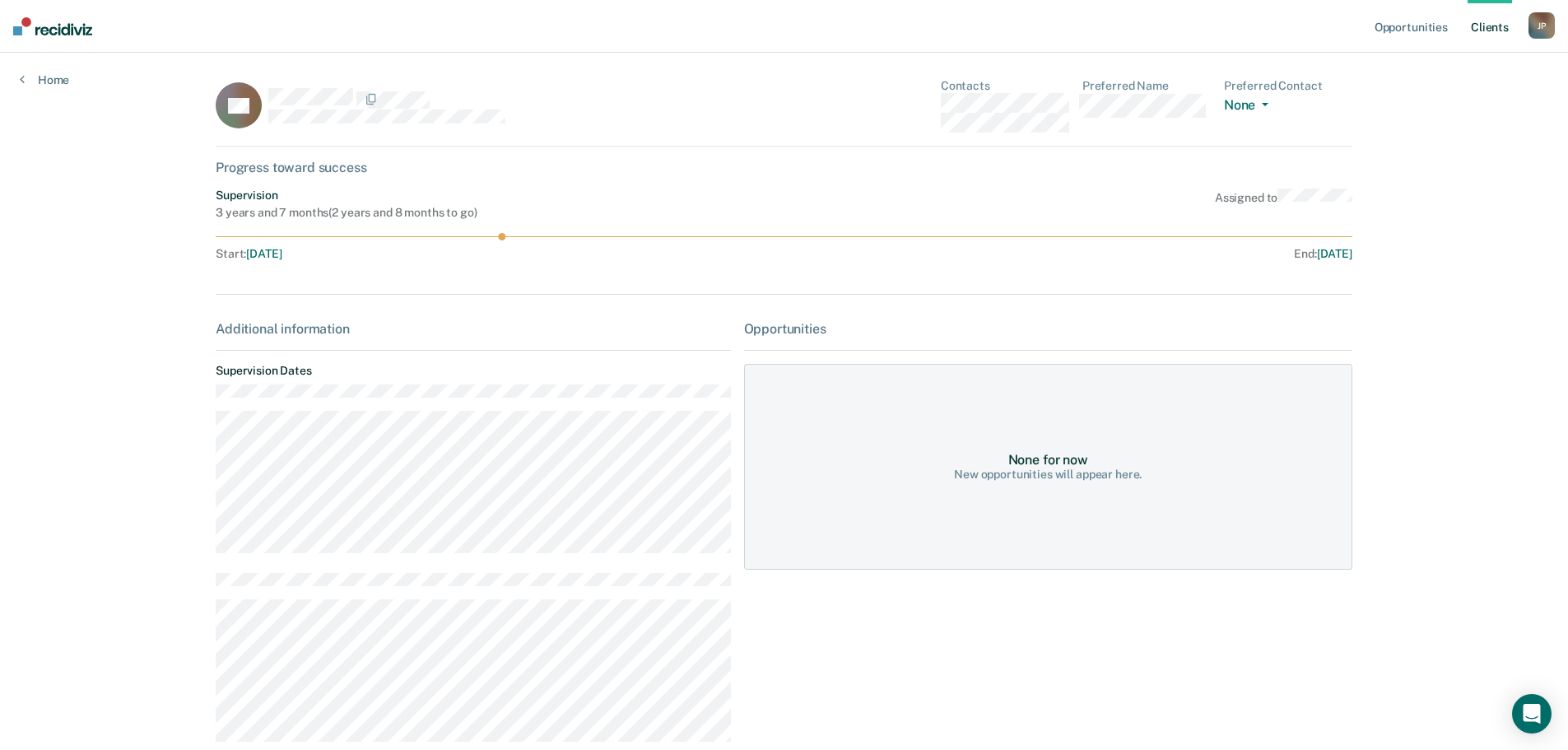
click at [1493, 38] on link "Client s" at bounding box center [1489, 27] width 44 height 53
click at [1484, 29] on link "Client s" at bounding box center [1489, 27] width 44 height 53
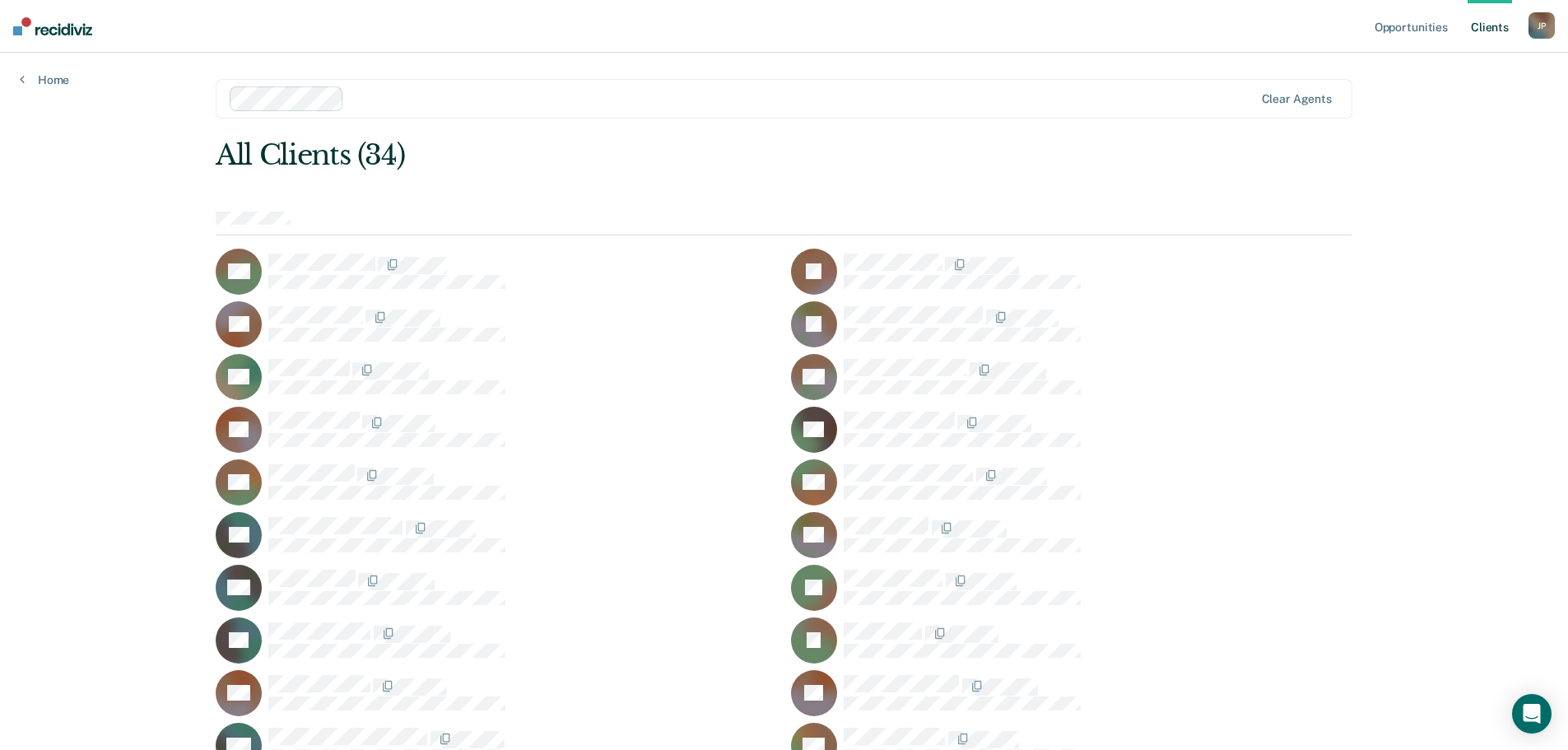
scroll to position [451, 0]
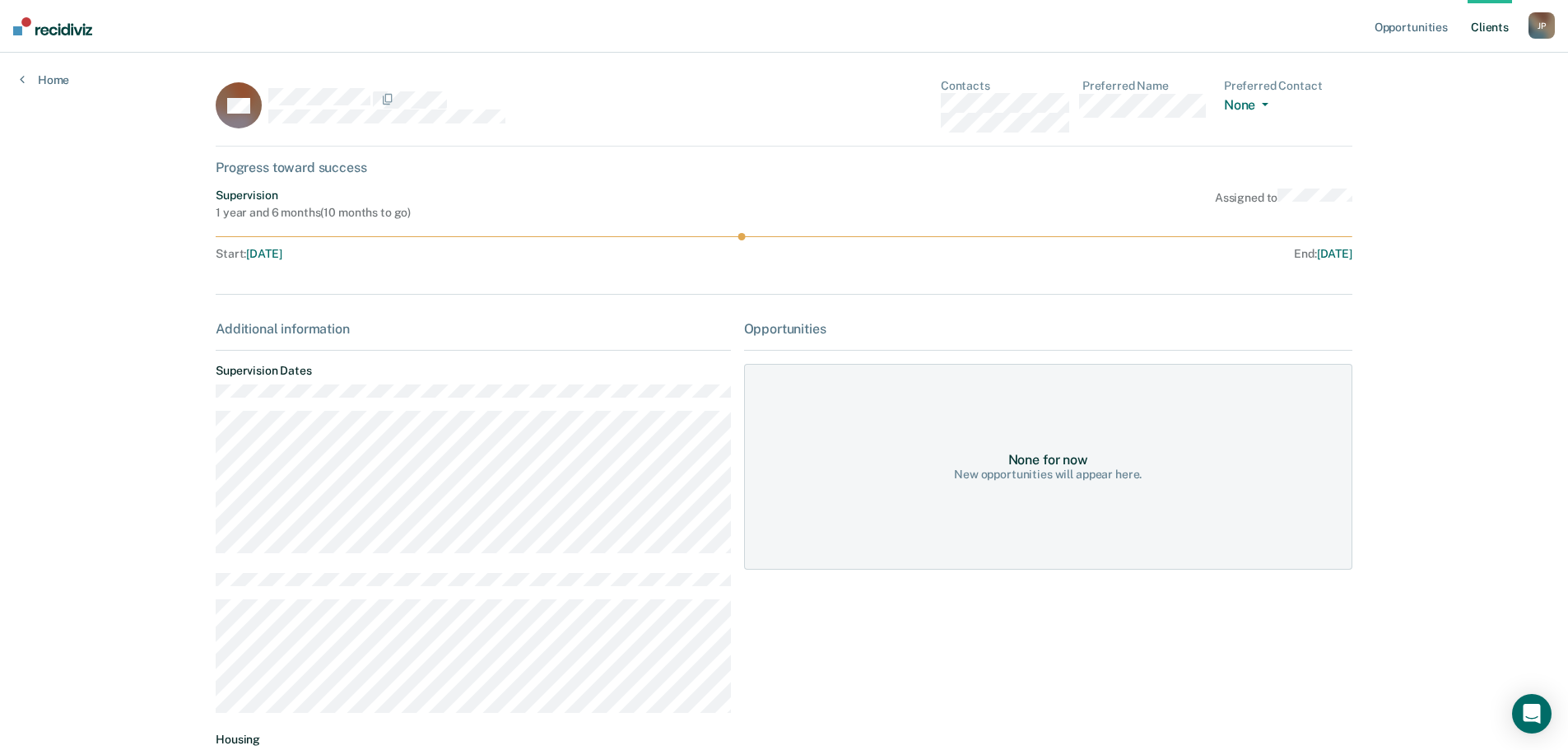
click at [1486, 31] on link "Client s" at bounding box center [1489, 27] width 44 height 53
click at [1486, 32] on link "Client s" at bounding box center [1489, 27] width 44 height 53
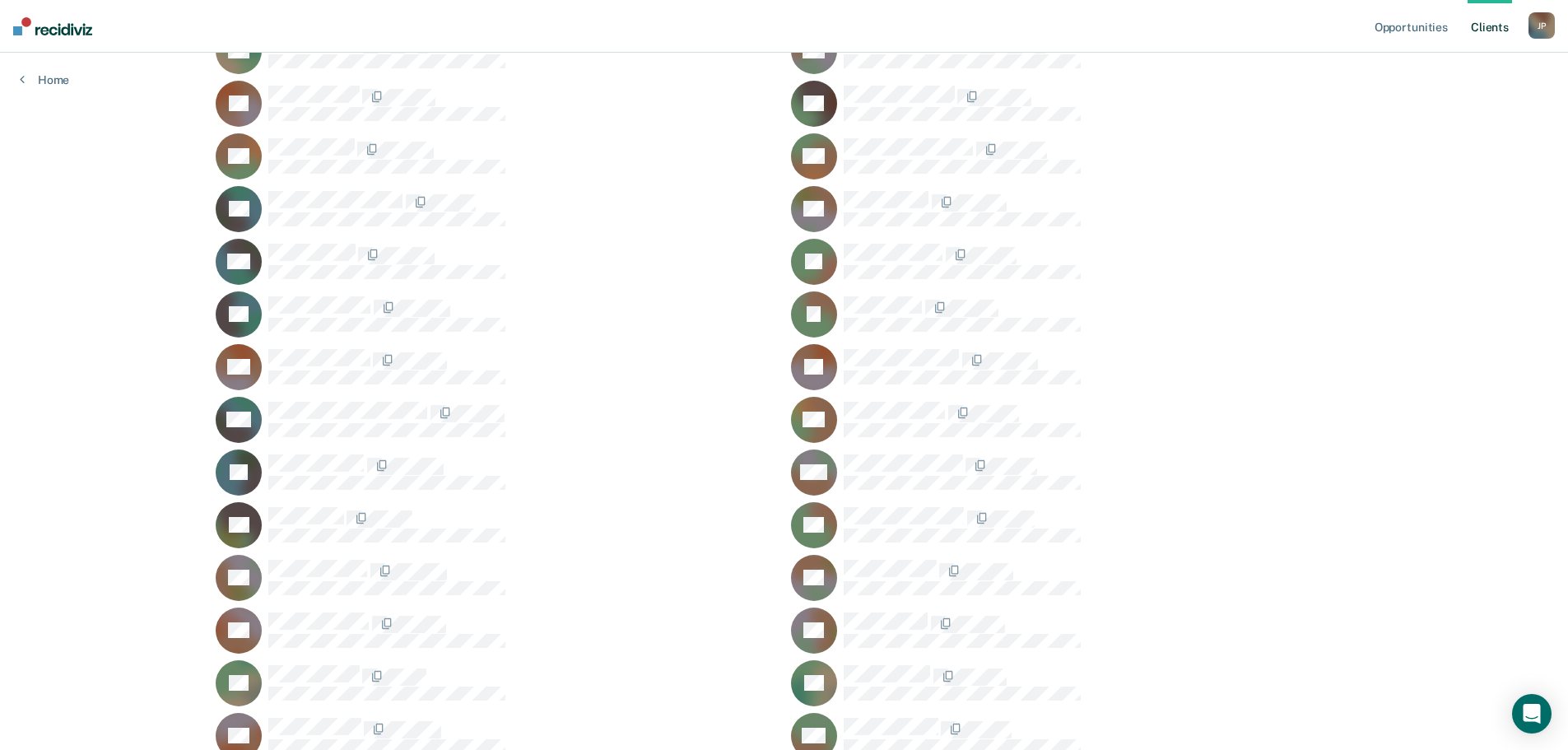
scroll to position [329, 0]
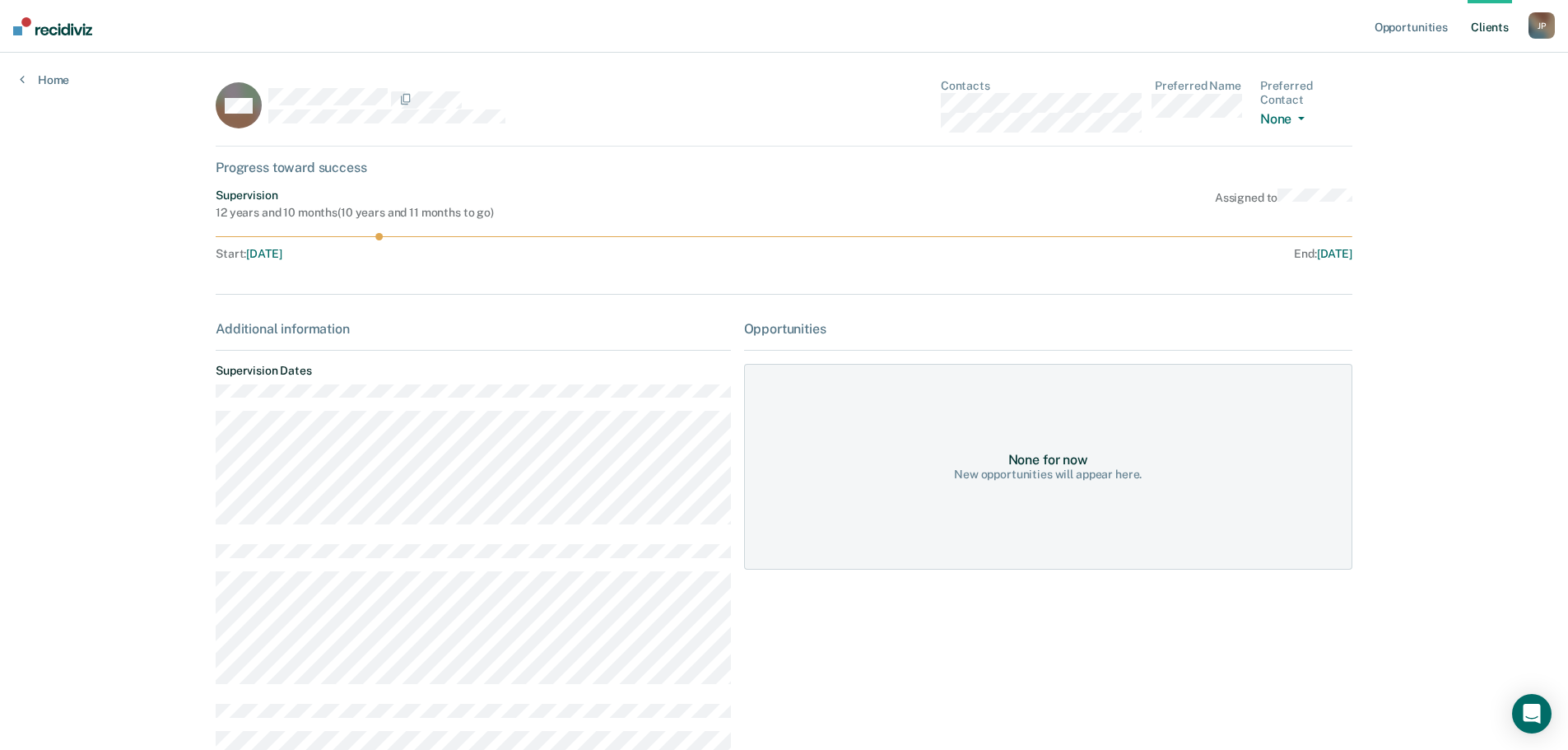
click at [1481, 27] on link "Client s" at bounding box center [1489, 27] width 44 height 53
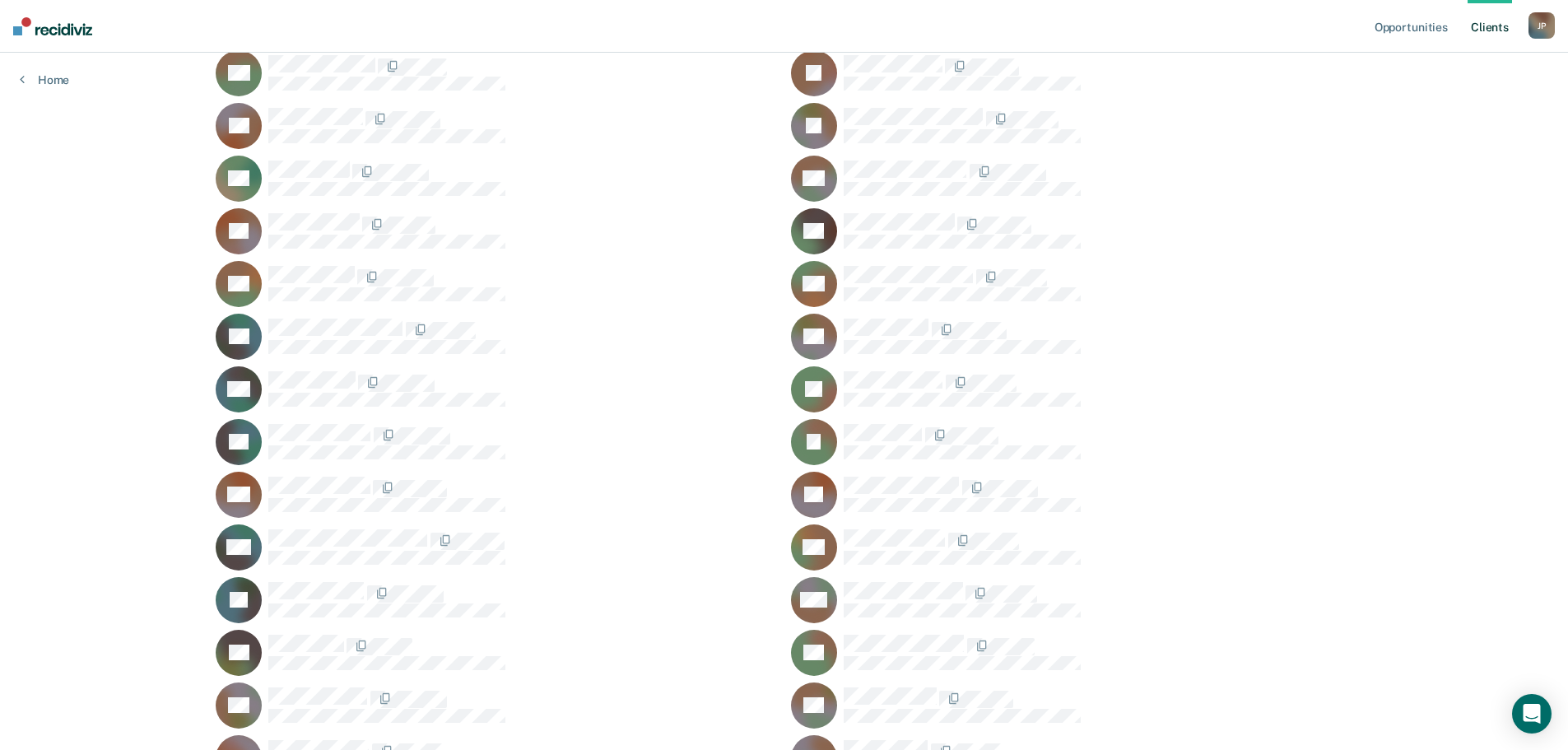
scroll to position [451, 0]
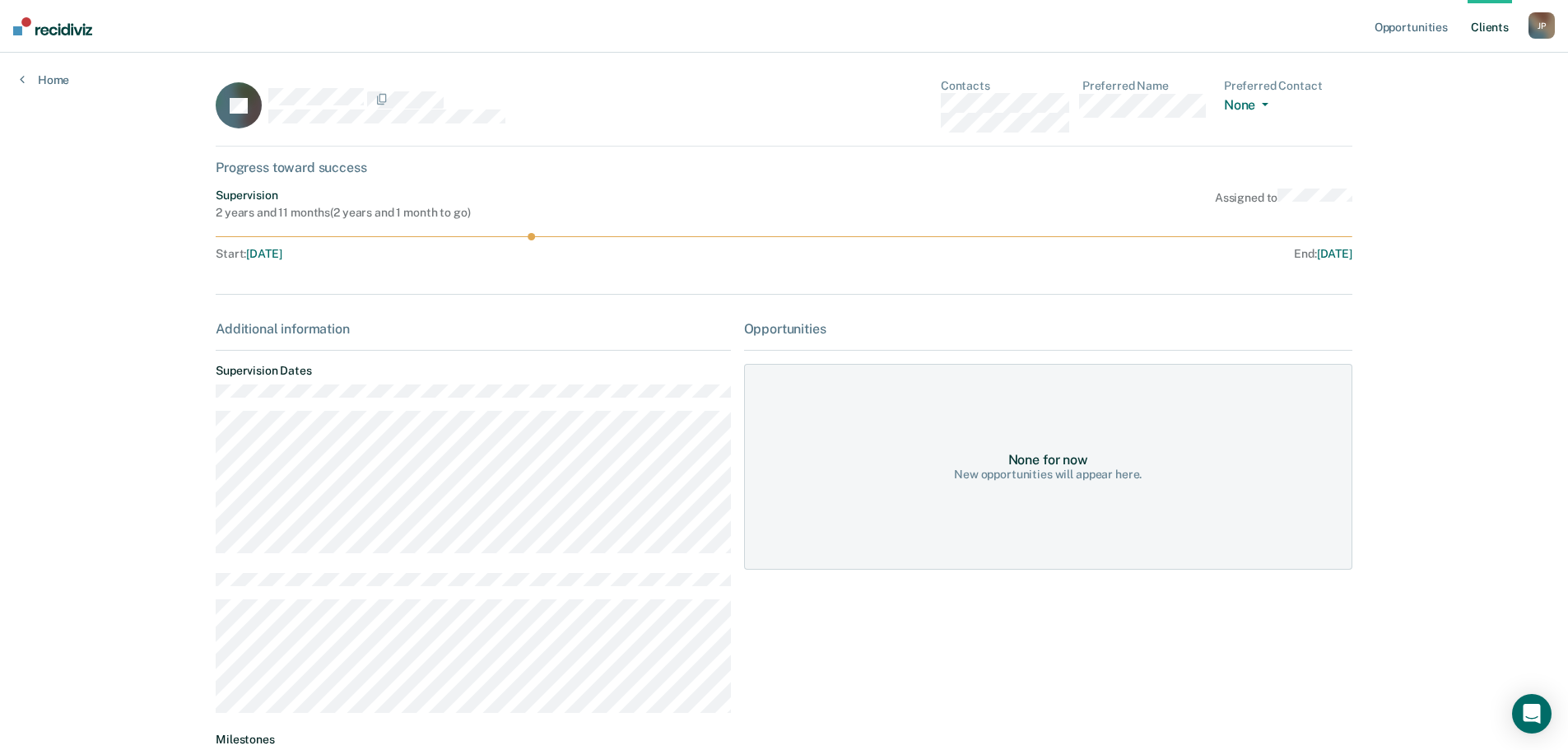
click at [1491, 29] on link "Client s" at bounding box center [1489, 27] width 44 height 53
click at [1487, 30] on link "Client s" at bounding box center [1489, 27] width 44 height 53
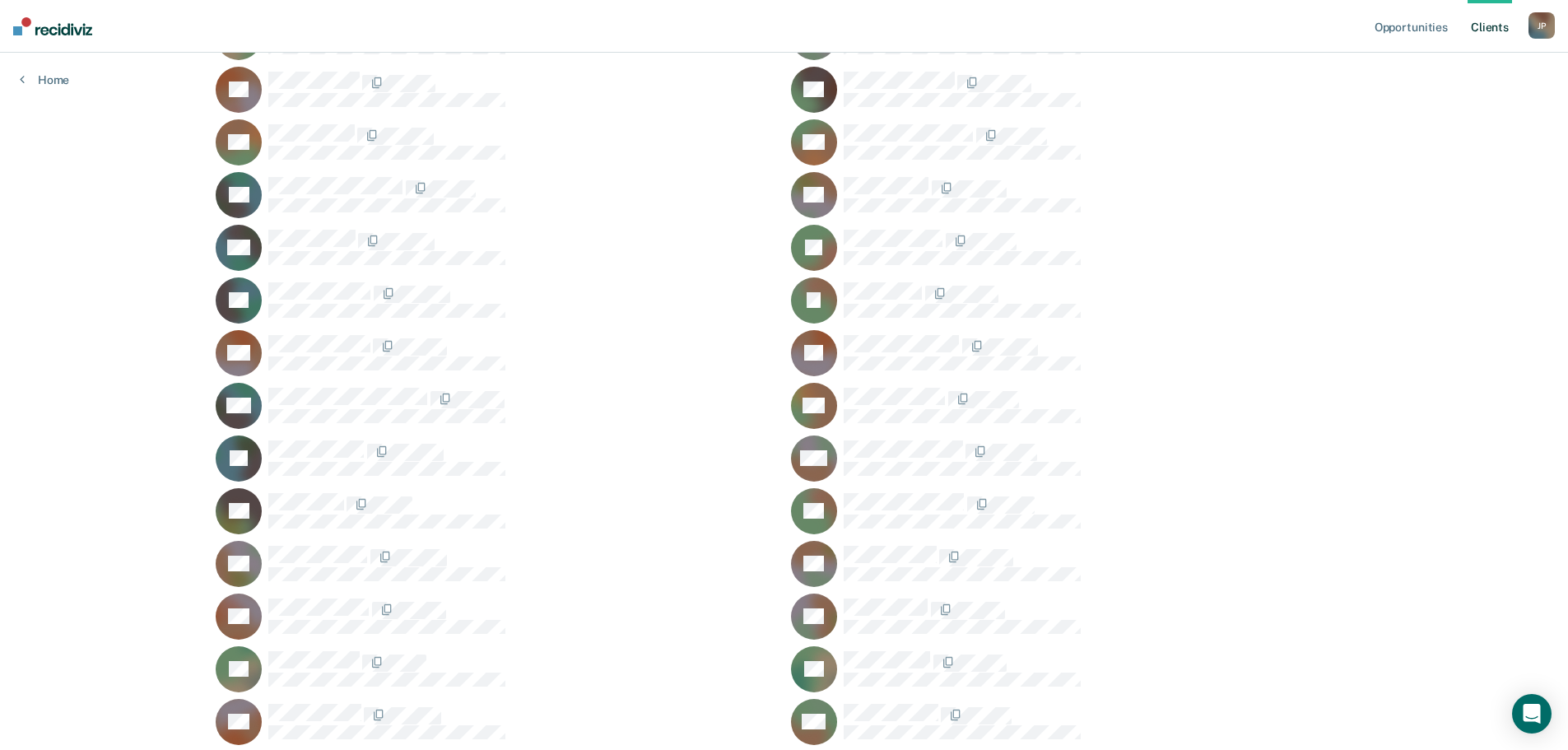
scroll to position [369, 0]
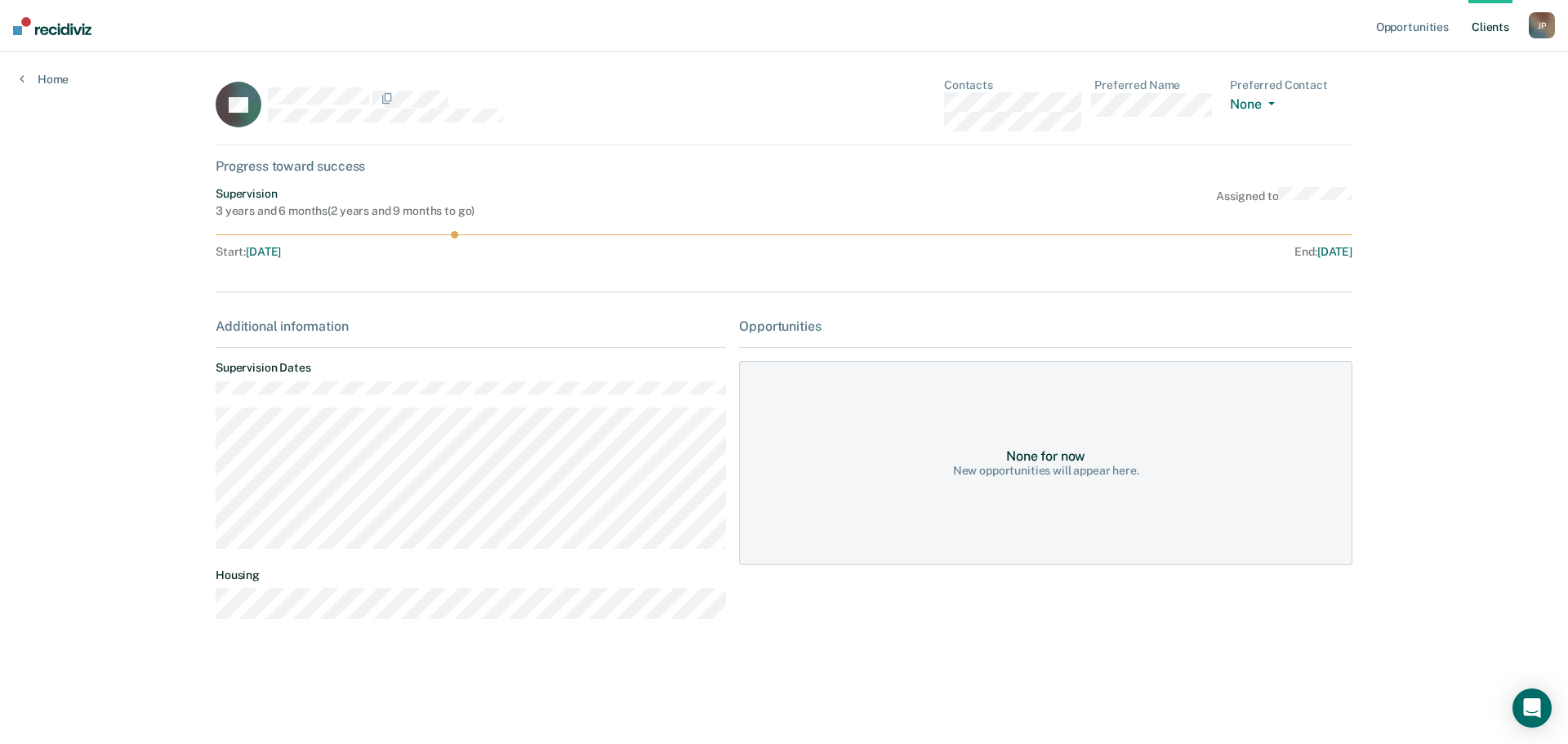
click at [1504, 27] on link "Client s" at bounding box center [1490, 26] width 44 height 53
